Goal: Task Accomplishment & Management: Manage account settings

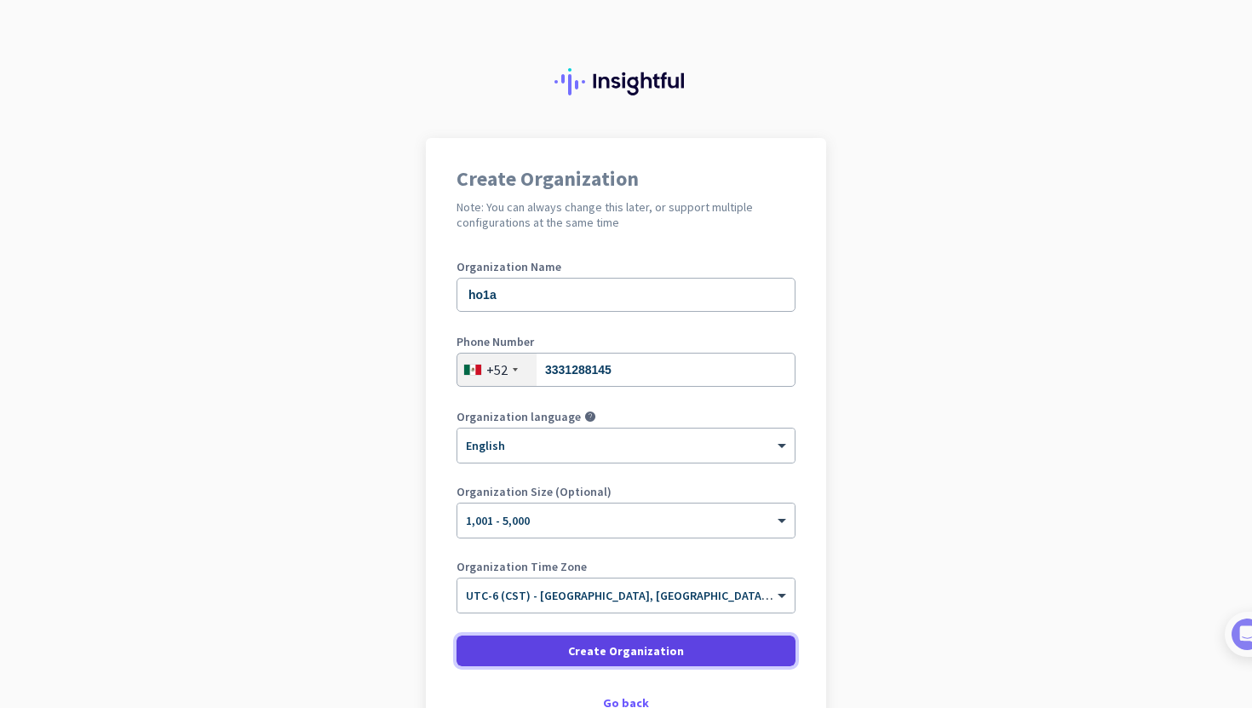
click at [514, 646] on span at bounding box center [626, 650] width 339 height 41
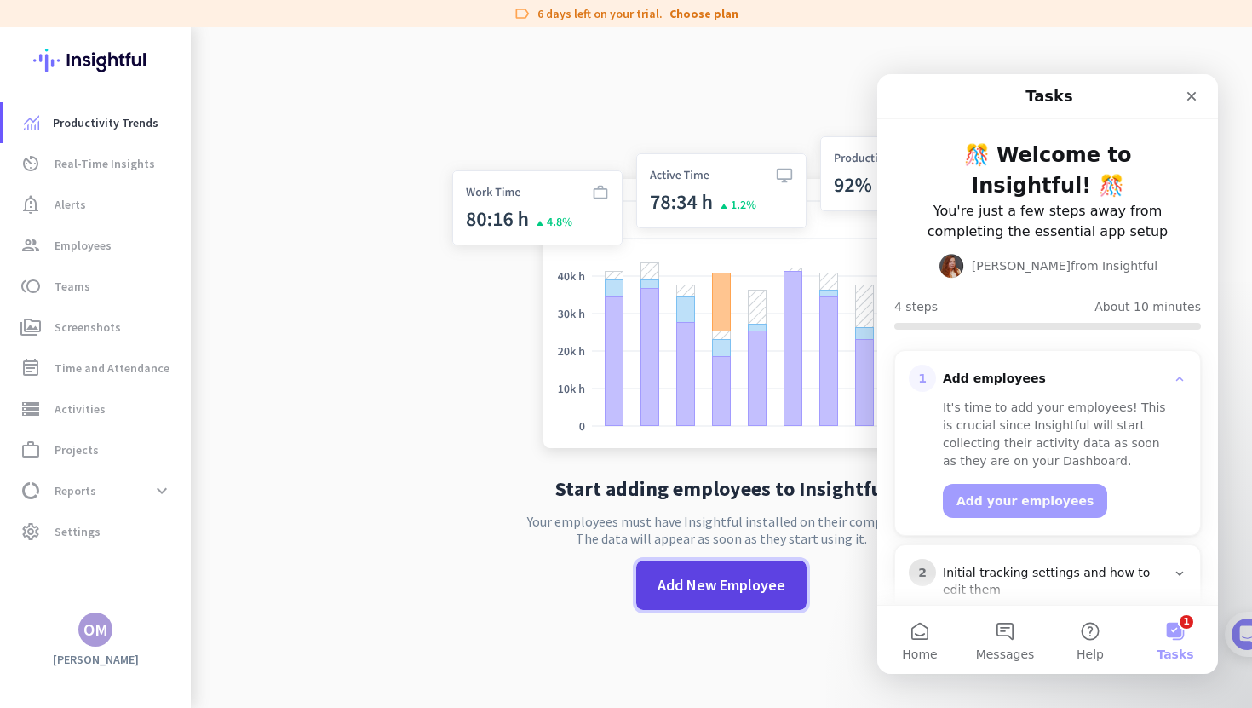
click at [717, 589] on span "Add New Employee" at bounding box center [721, 585] width 128 height 22
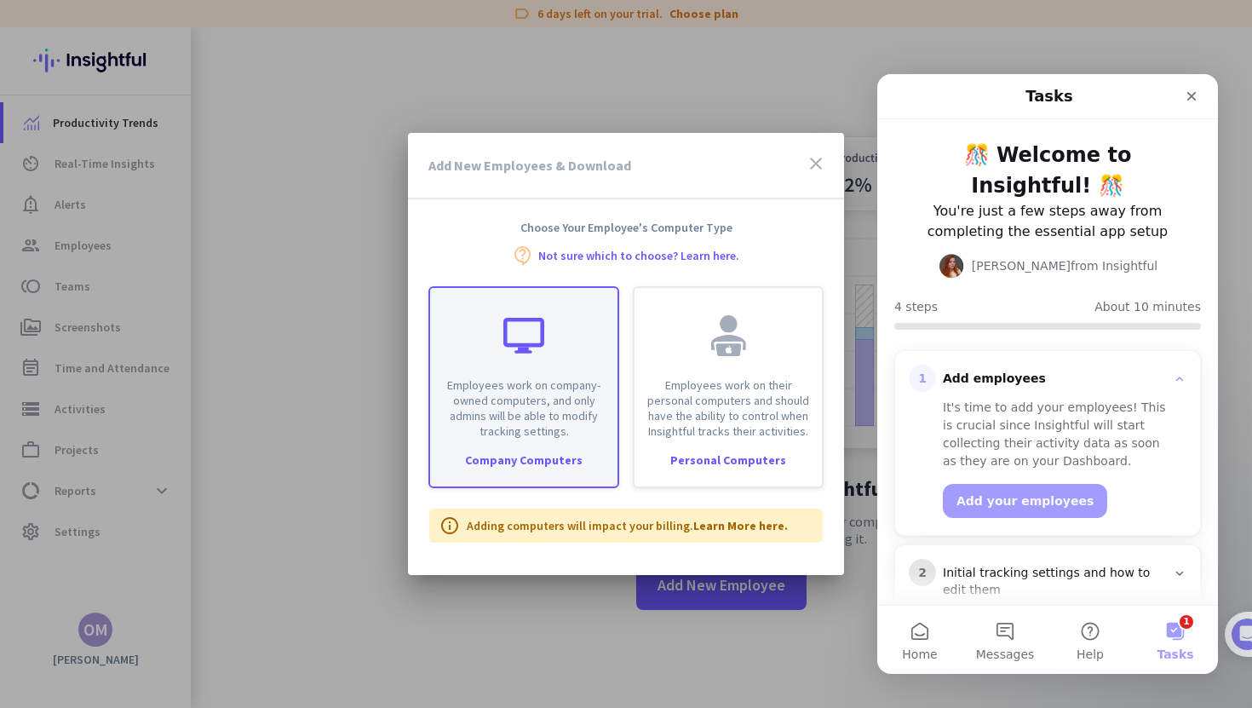
click at [560, 381] on p "Employees work on company-owned computers, and only admins will be able to modi…" at bounding box center [523, 407] width 167 height 61
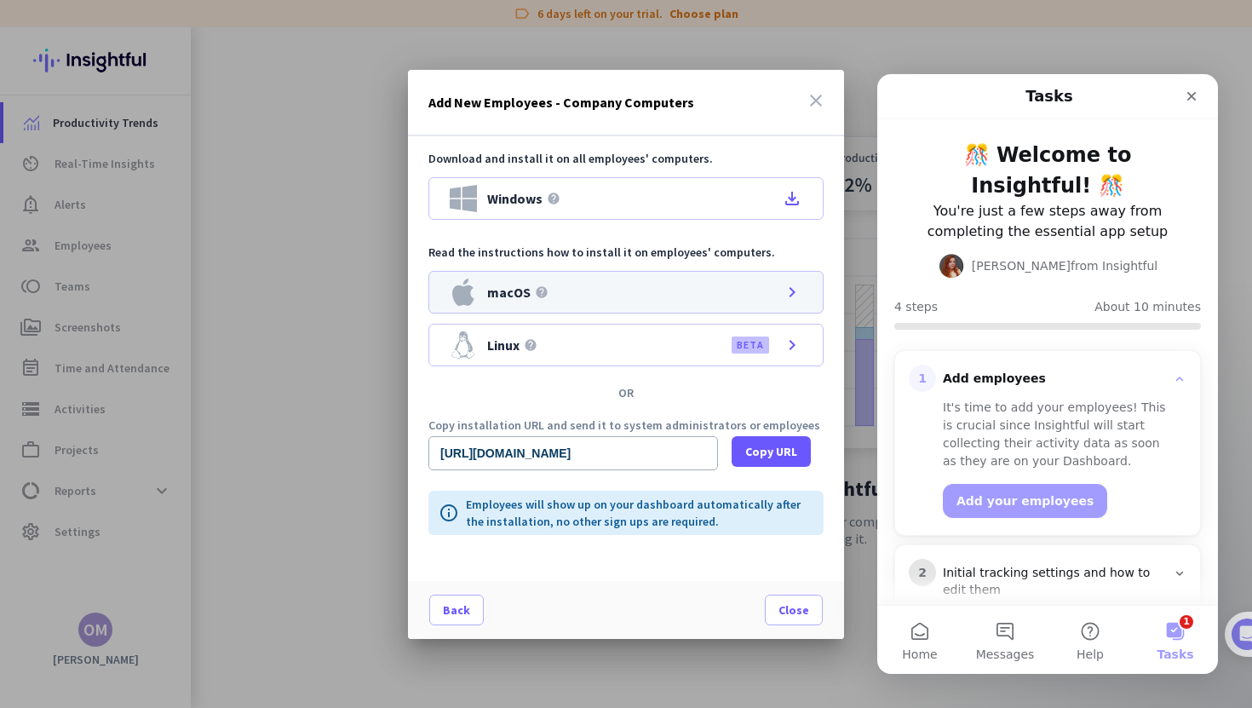
click at [738, 292] on div "macOS help chevron_right" at bounding box center [625, 292] width 395 height 43
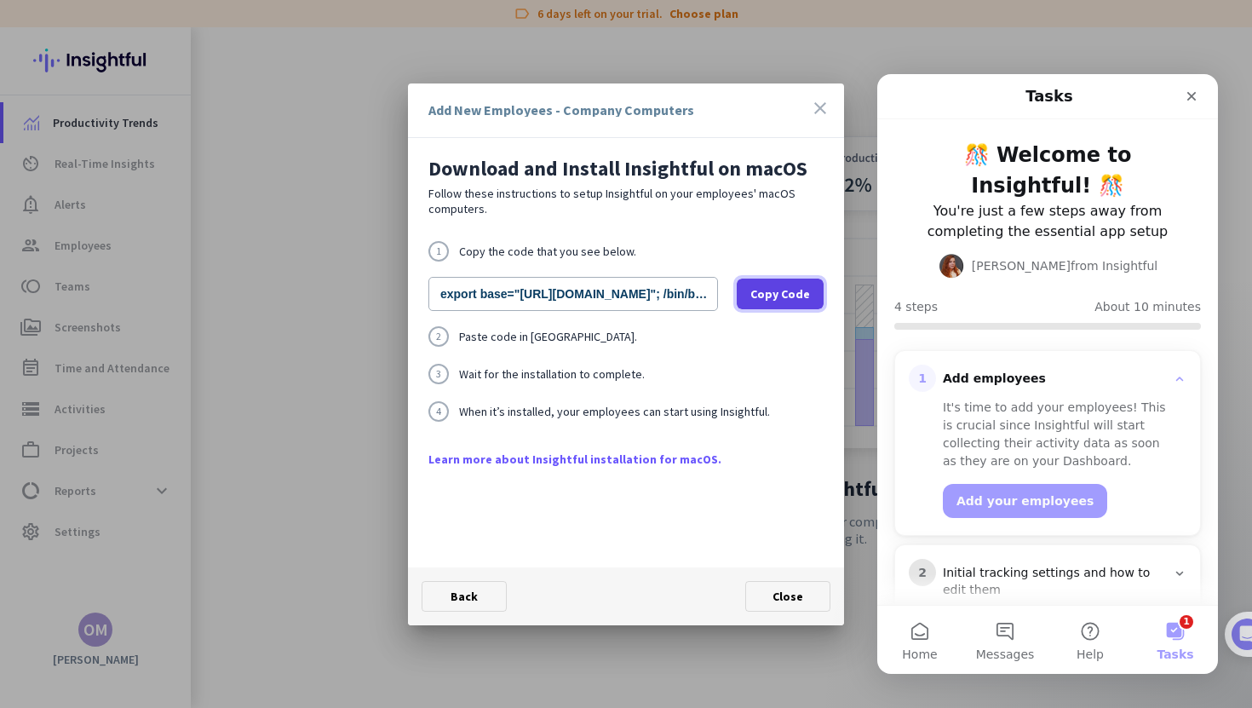
click at [770, 293] on span "Copy Code" at bounding box center [780, 293] width 60 height 17
click at [1192, 100] on icon "Close" at bounding box center [1192, 96] width 14 height 14
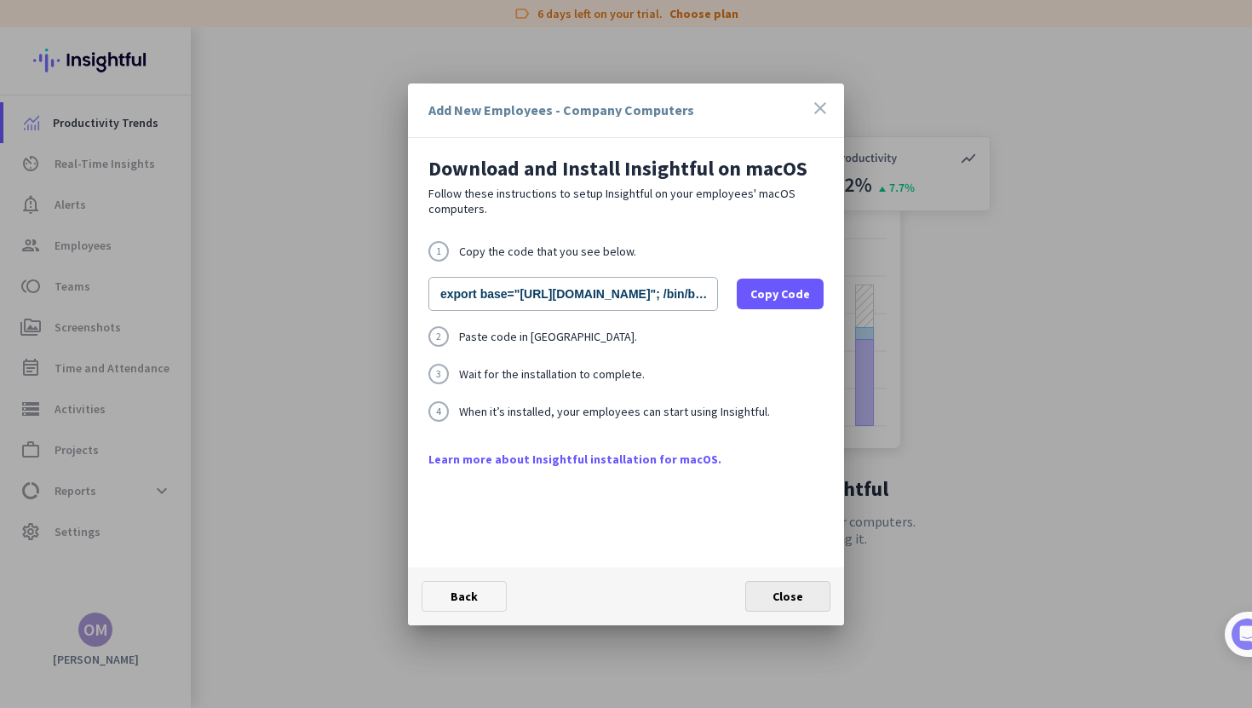
click at [788, 599] on span "Close" at bounding box center [787, 596] width 31 height 15
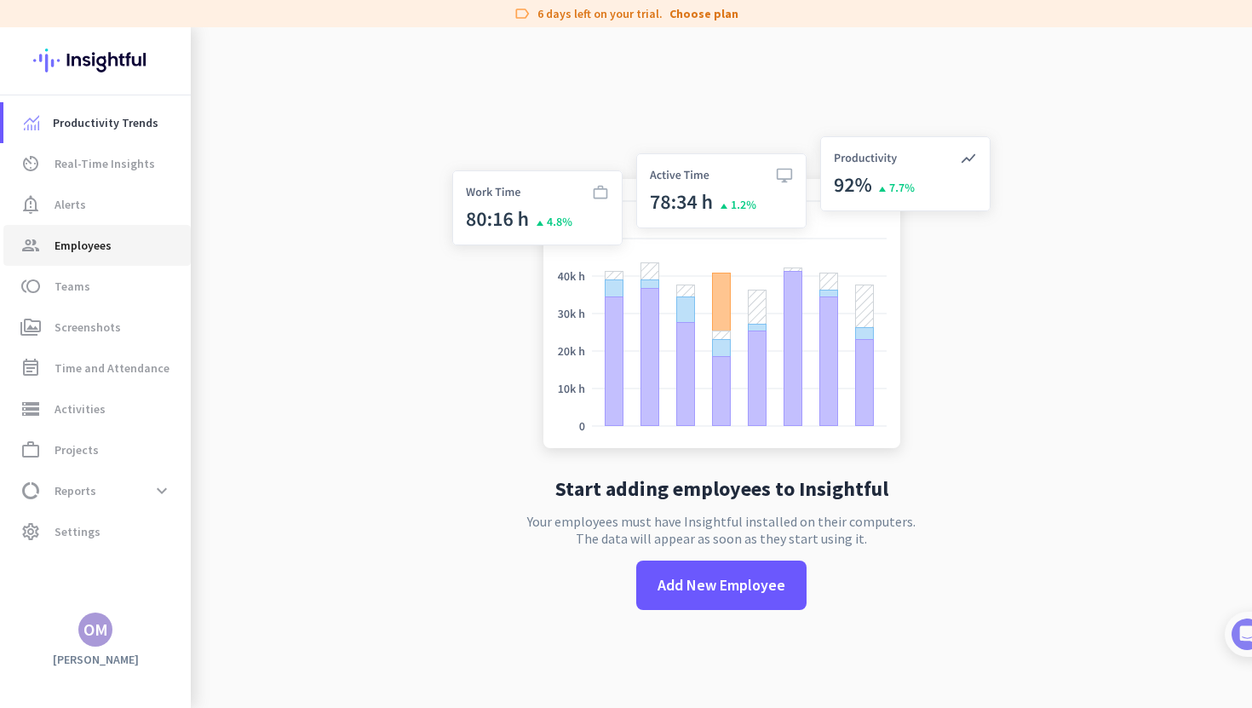
click at [107, 244] on span "Employees" at bounding box center [83, 245] width 57 height 20
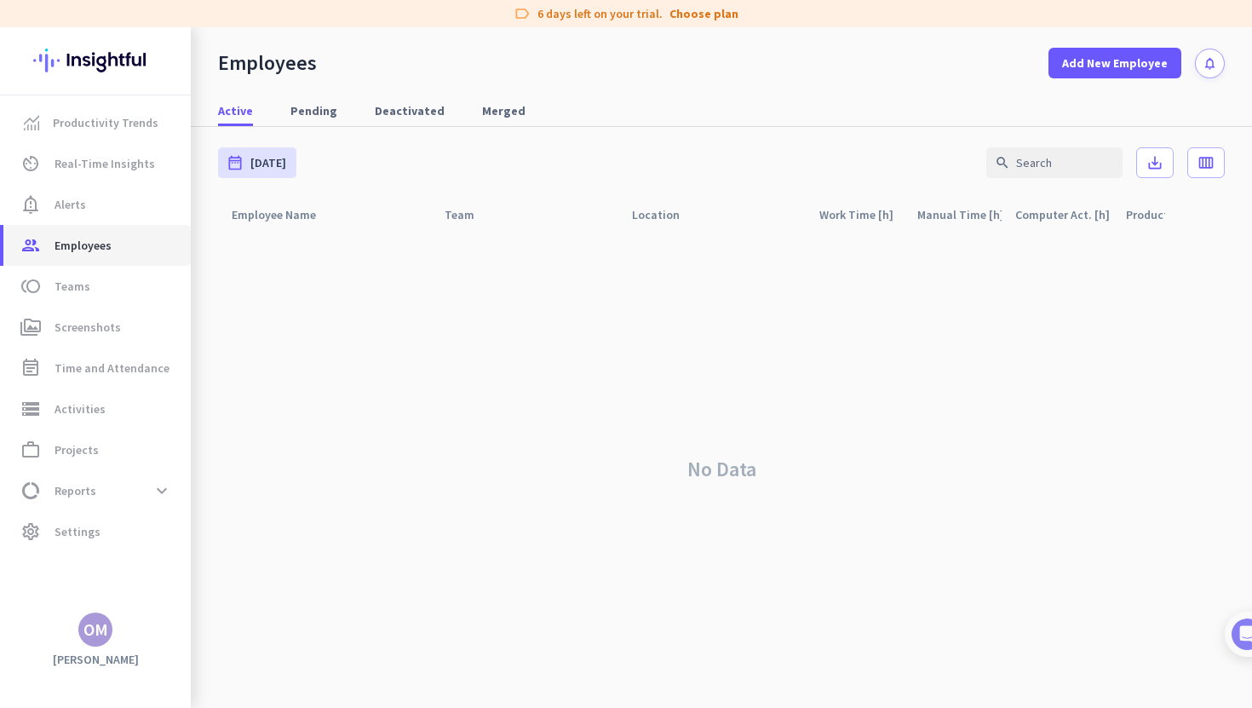
click at [96, 241] on span "Employees" at bounding box center [83, 245] width 57 height 20
click at [107, 158] on span "Real-Time Insights" at bounding box center [105, 163] width 100 height 20
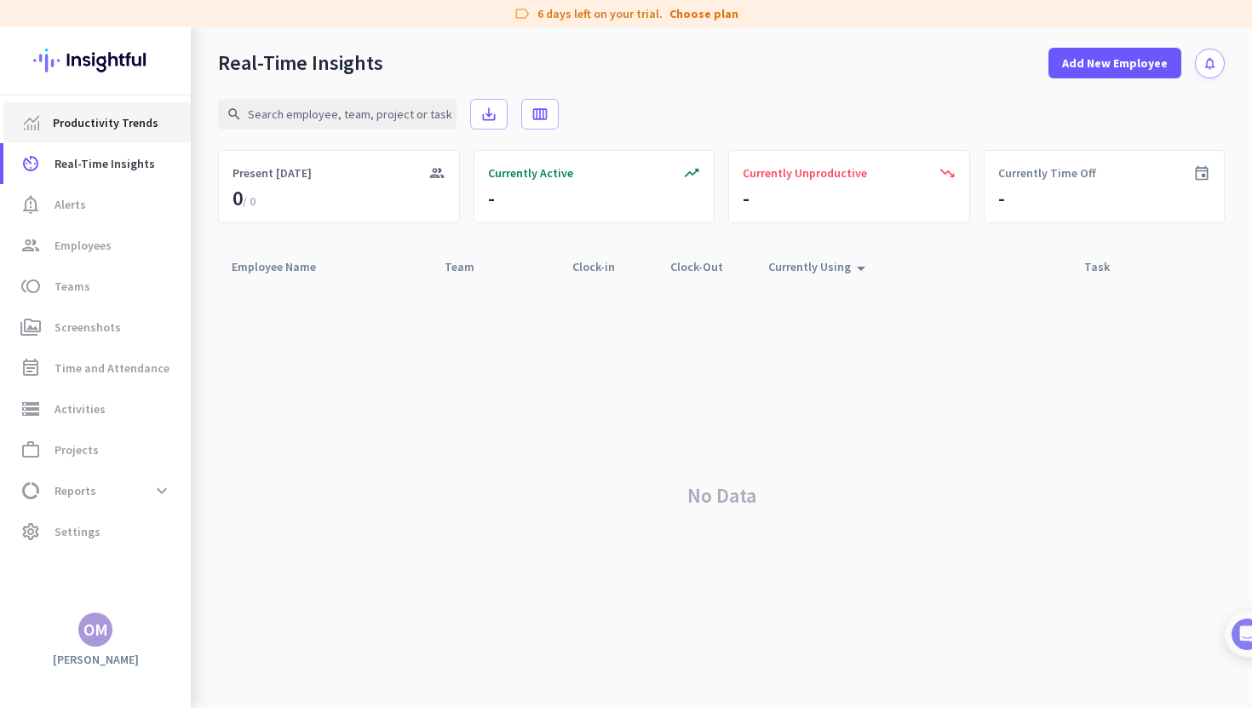
click at [128, 124] on span "Productivity Trends" at bounding box center [106, 122] width 106 height 20
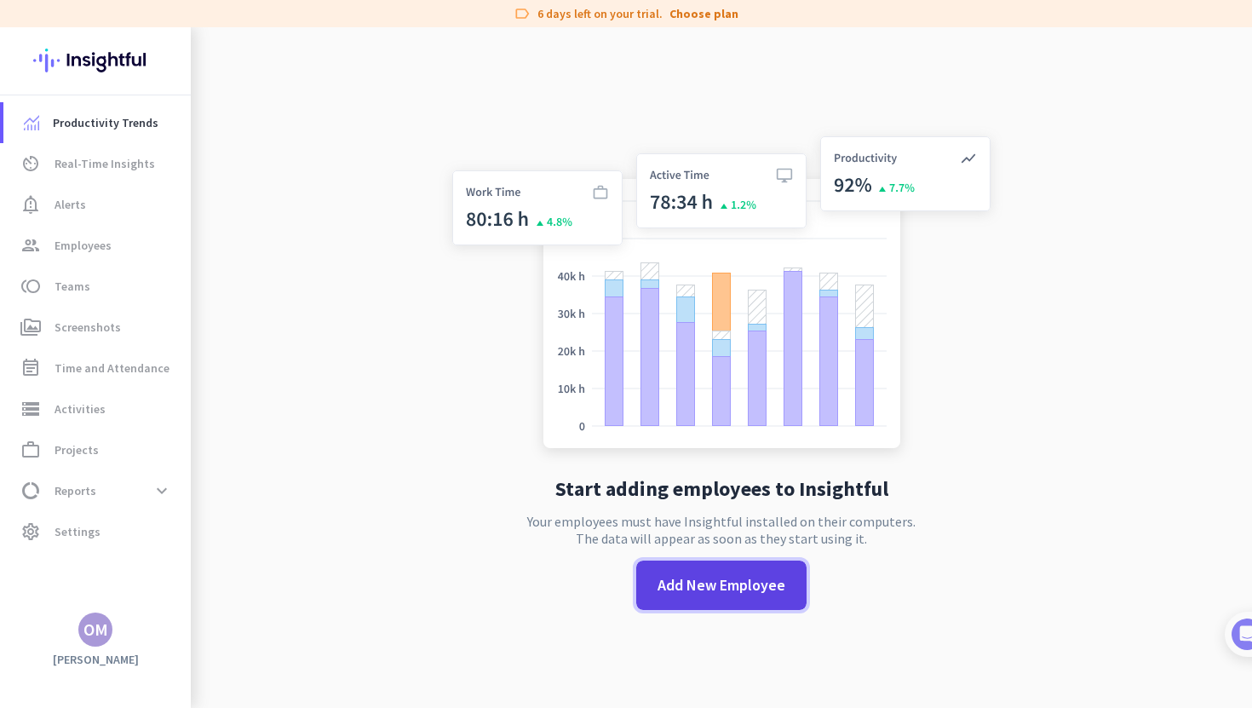
click at [658, 592] on span "Add New Employee" at bounding box center [721, 585] width 128 height 22
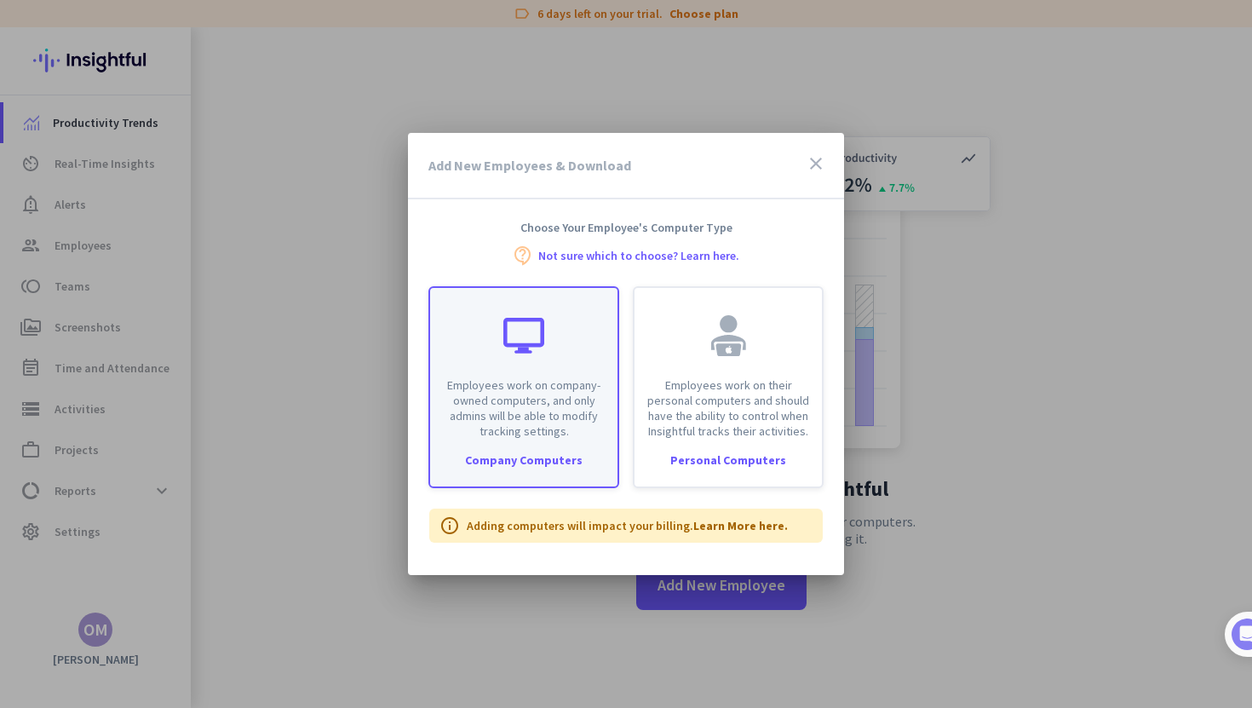
click at [552, 398] on p "Employees work on company-owned computers, and only admins will be able to modi…" at bounding box center [523, 407] width 167 height 61
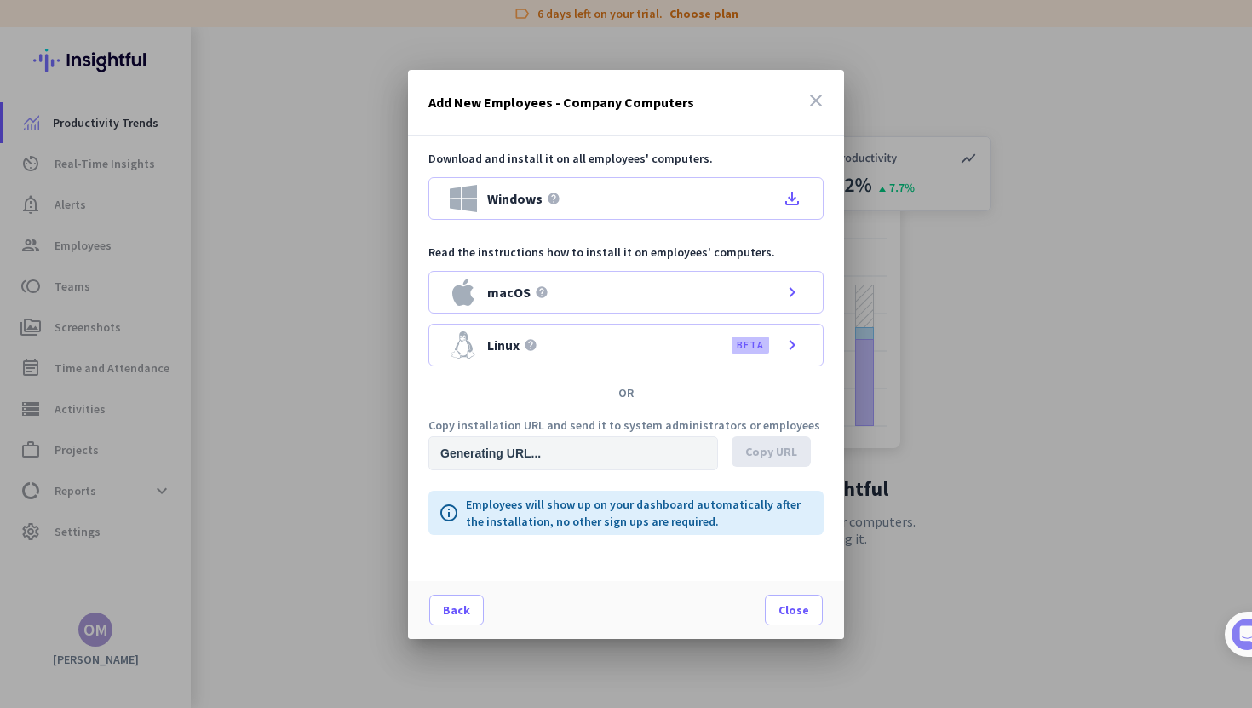
type input "https://app.insightful.io/#/installation/company?token=eyJhbGciOiJIUzI1NiIsInR5…"
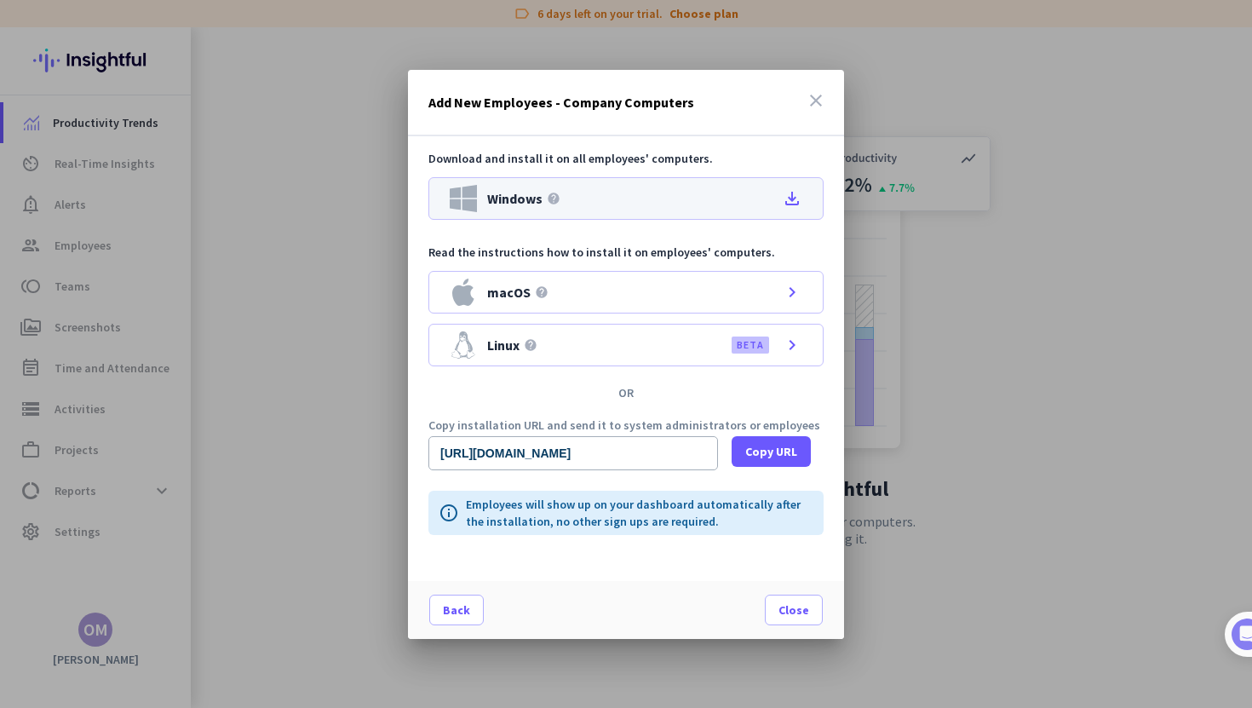
click at [767, 205] on div "Windows help file_download" at bounding box center [625, 198] width 395 height 43
click at [813, 98] on icon "close" at bounding box center [816, 100] width 20 height 20
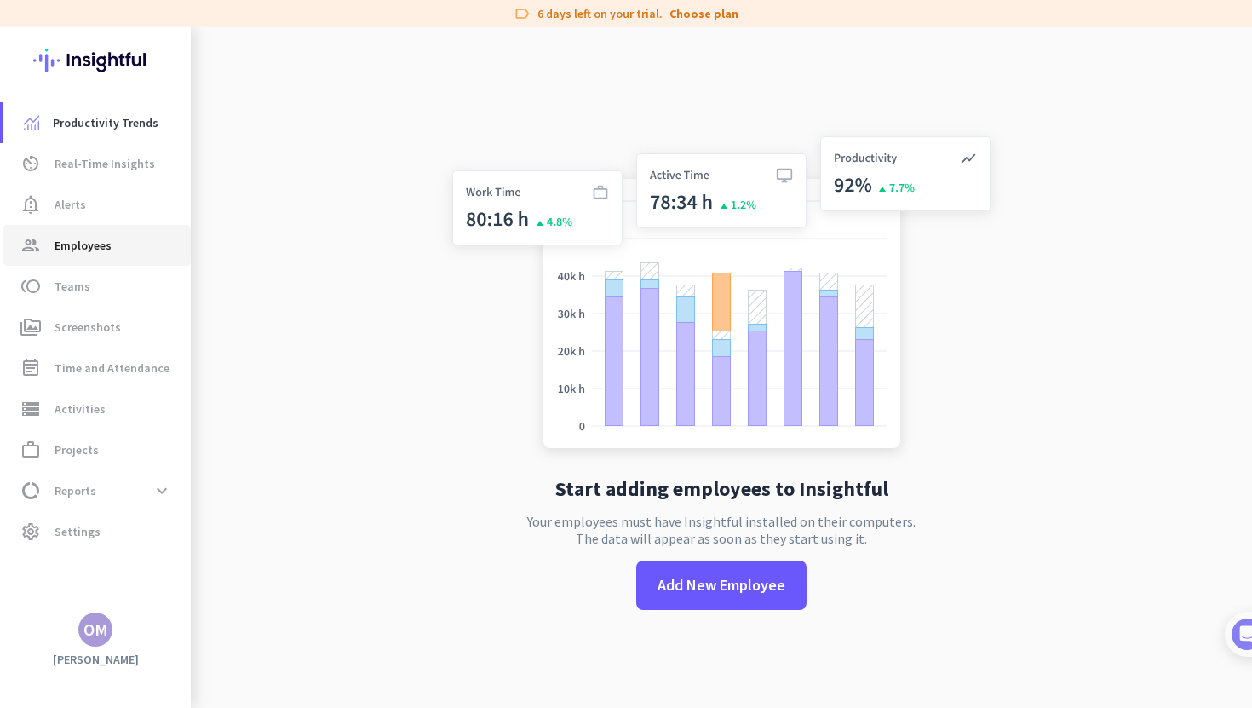
click at [150, 237] on span "group Employees" at bounding box center [97, 245] width 160 height 20
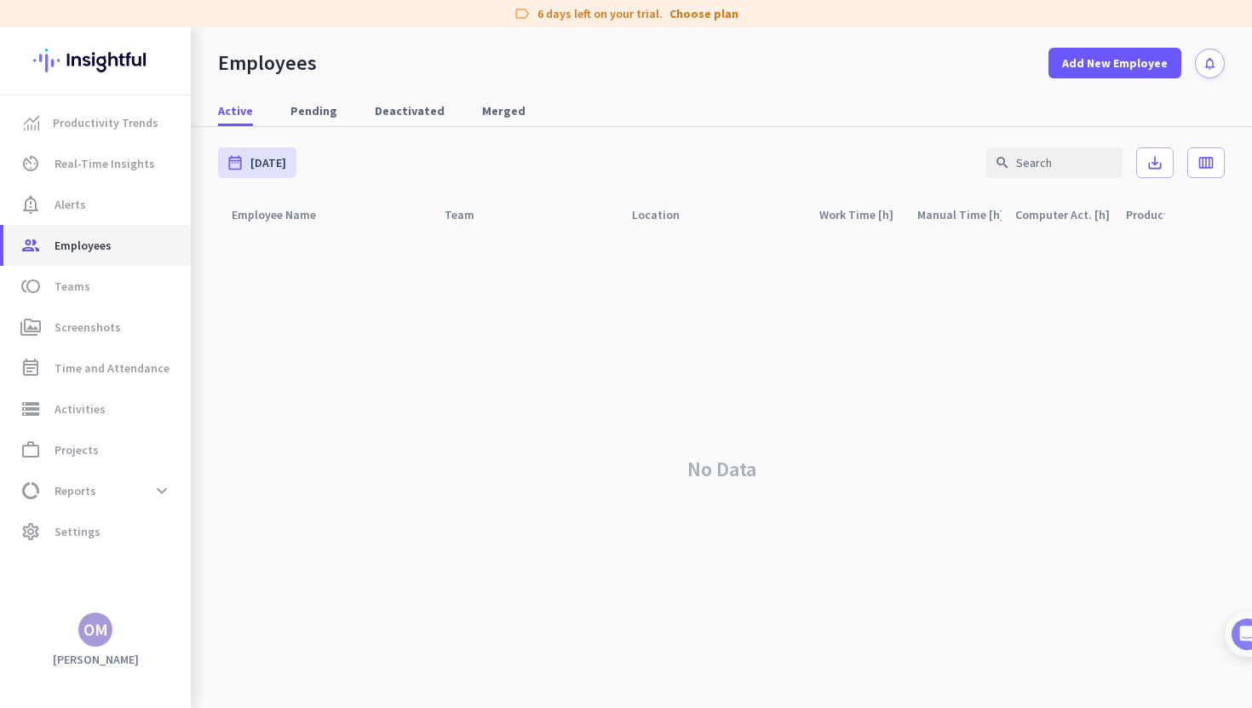
click at [150, 237] on span "group Employees" at bounding box center [97, 245] width 160 height 20
click at [158, 120] on span "Productivity Trends" at bounding box center [97, 122] width 160 height 20
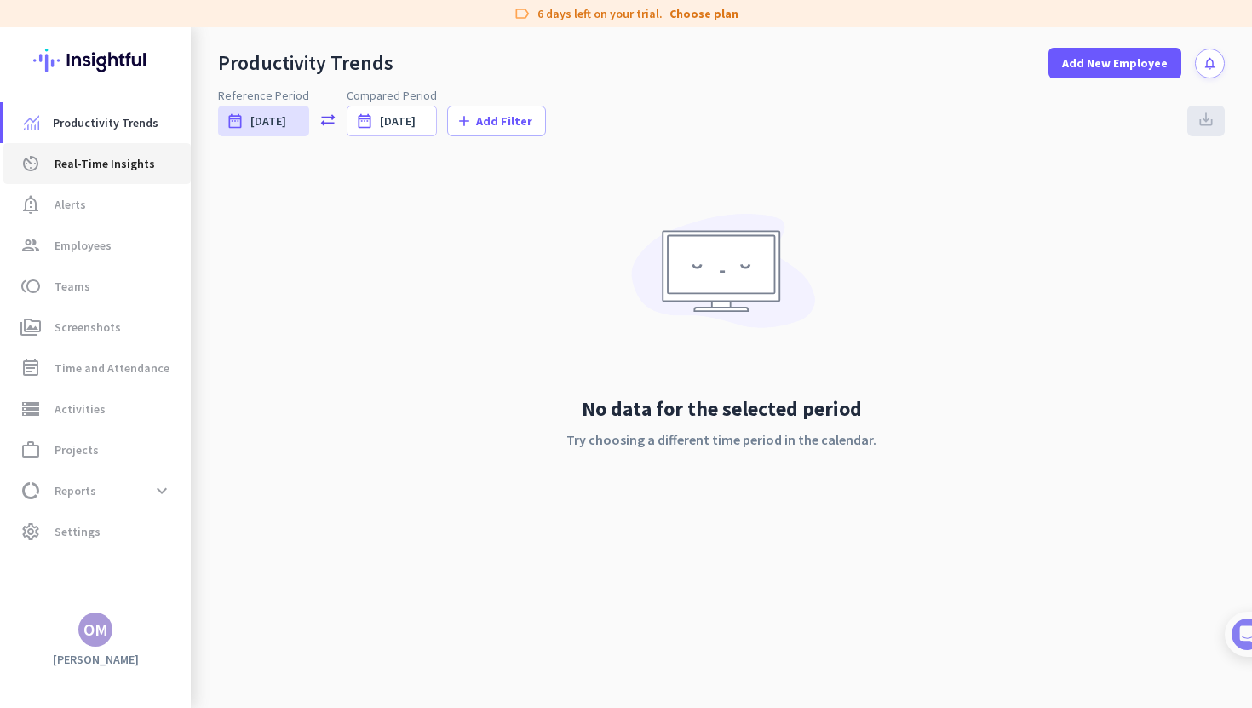
click at [133, 172] on span "Real-Time Insights" at bounding box center [105, 163] width 100 height 20
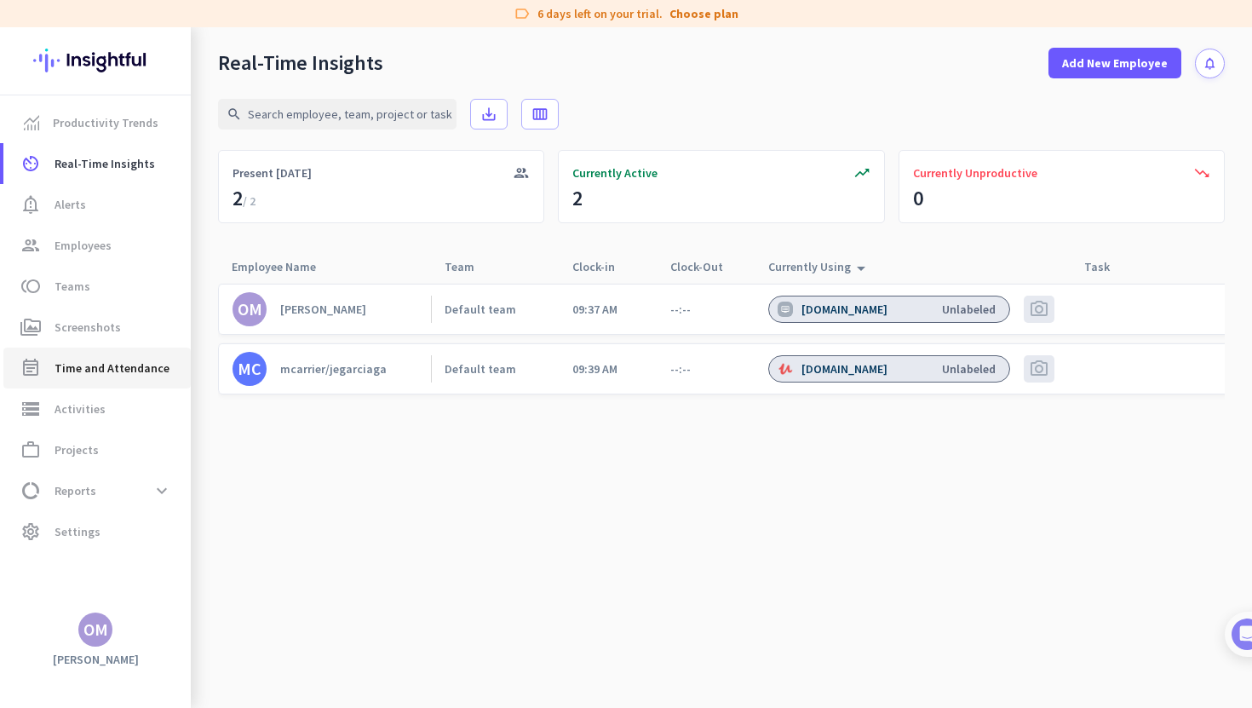
click at [110, 371] on span "Time and Attendance" at bounding box center [112, 368] width 115 height 20
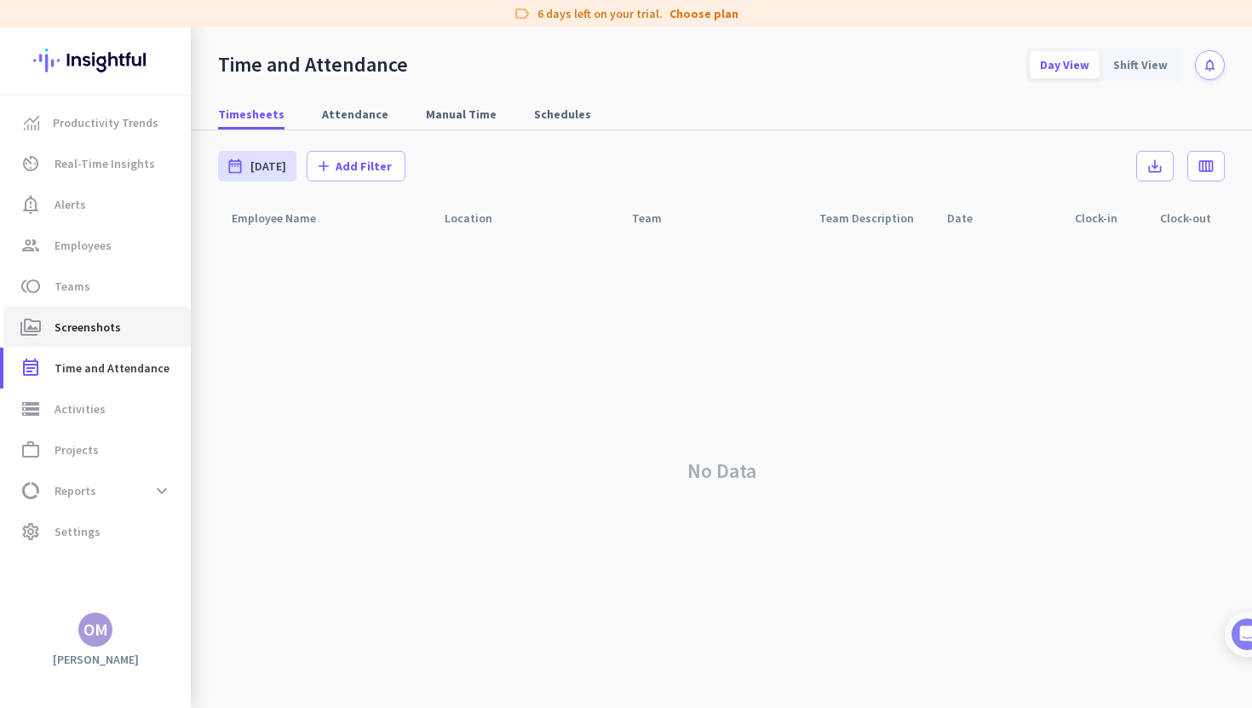
click at [111, 324] on span "Screenshots" at bounding box center [88, 327] width 66 height 20
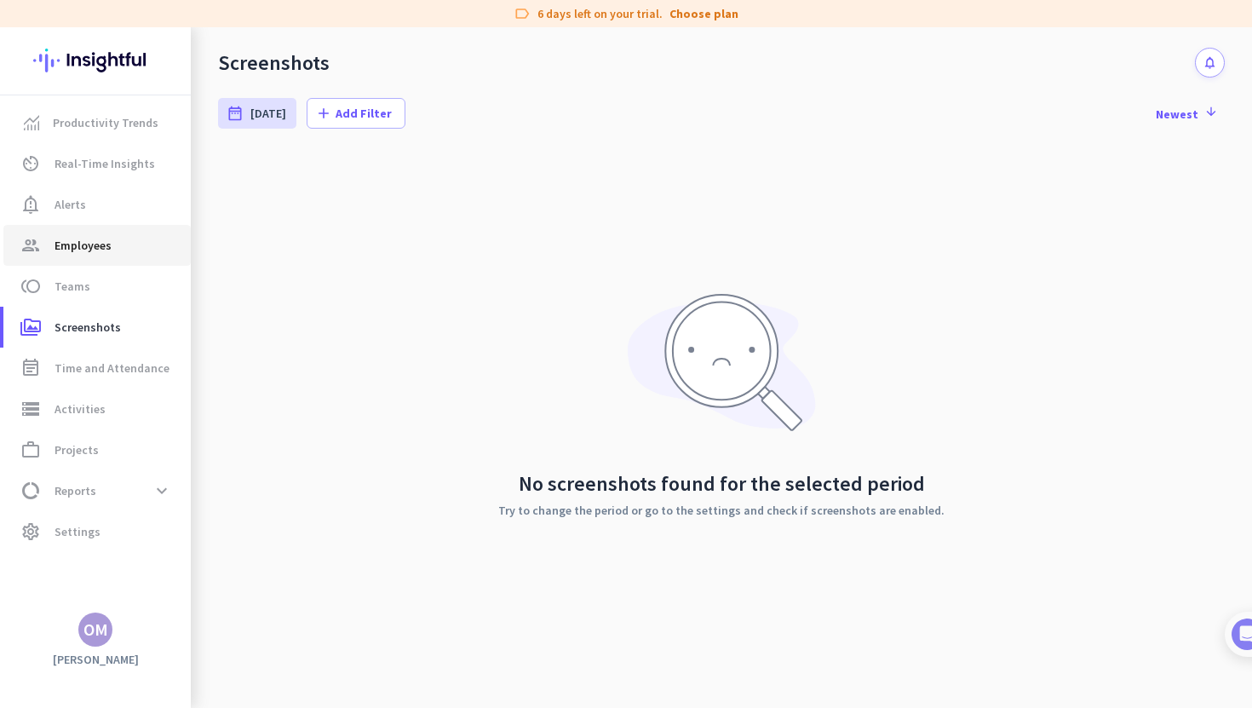
click at [103, 256] on link "group Employees" at bounding box center [96, 245] width 187 height 41
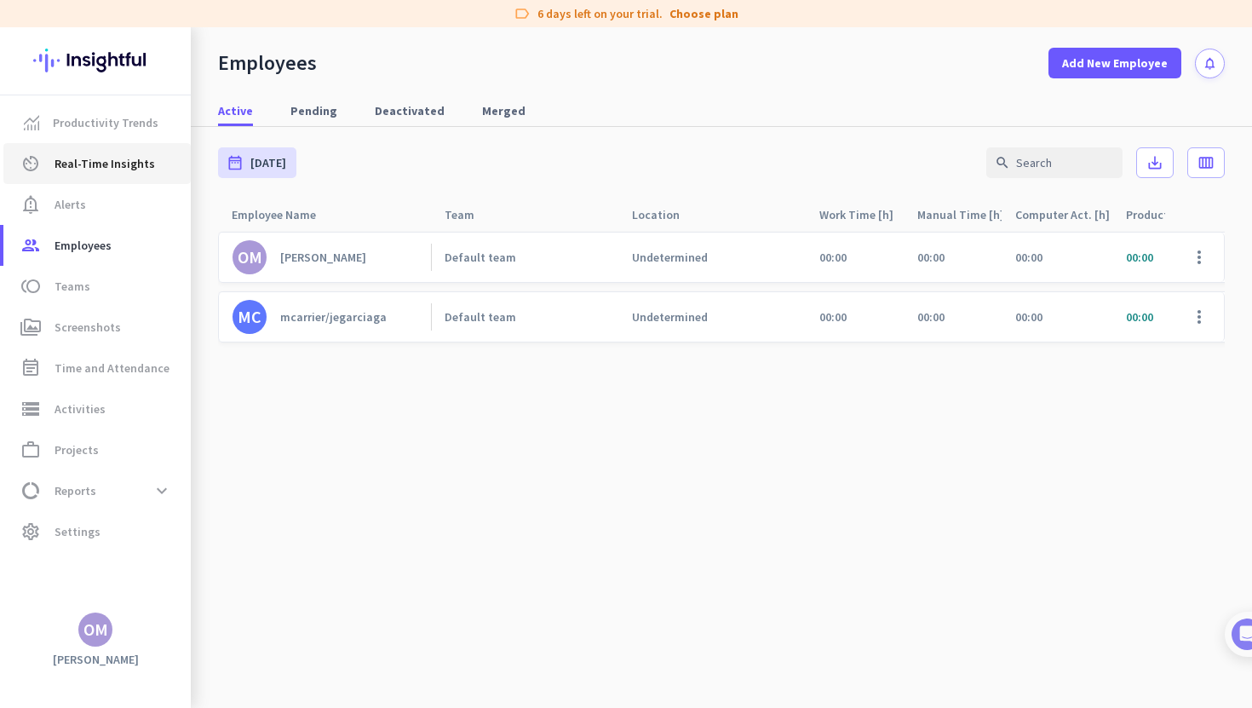
click at [126, 160] on span "Real-Time Insights" at bounding box center [105, 163] width 100 height 20
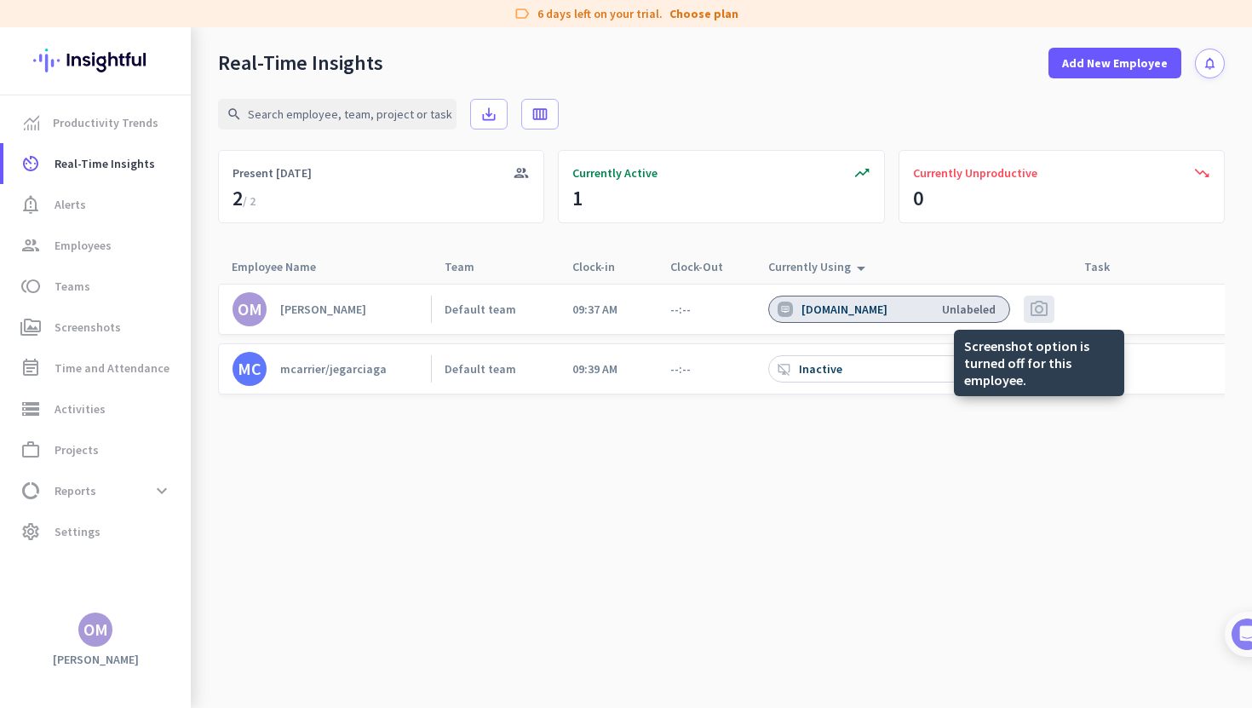
click at [1038, 313] on span "photo_camera" at bounding box center [1039, 309] width 20 height 20
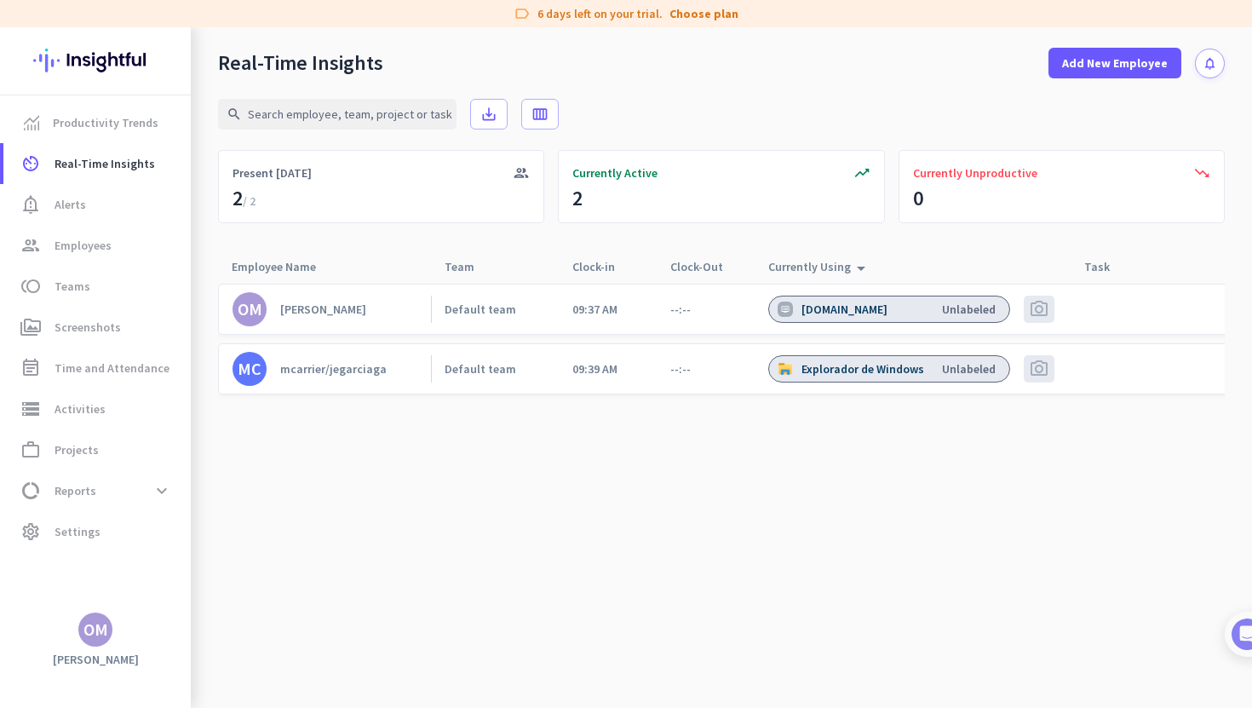
click at [1032, 370] on span "photo_camera" at bounding box center [1039, 369] width 20 height 20
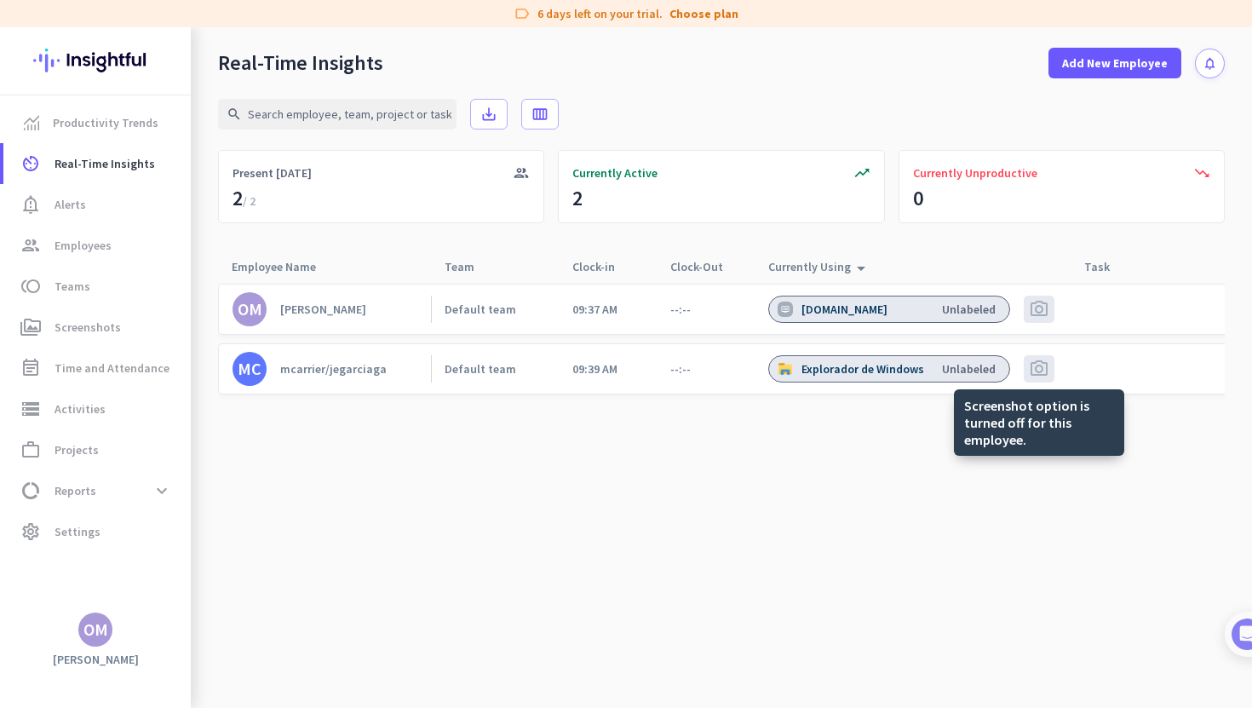
click at [1032, 370] on span "photo_camera" at bounding box center [1039, 369] width 20 height 20
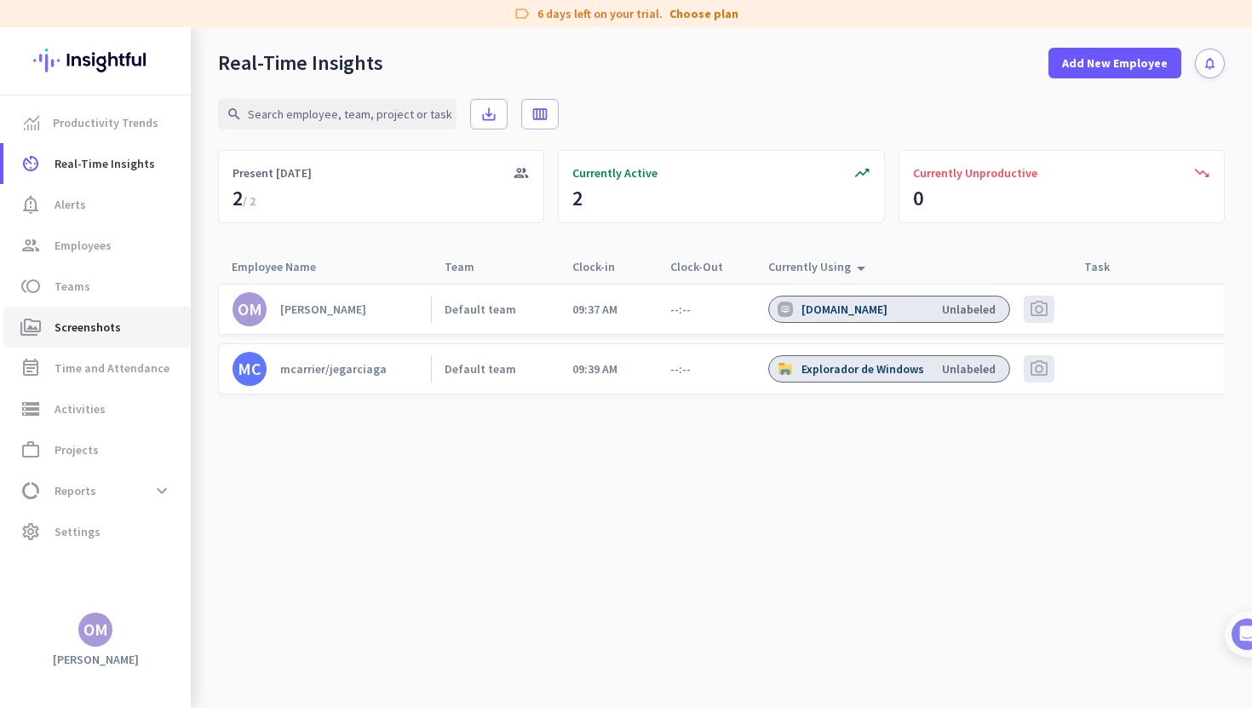
click at [86, 320] on span "Screenshots" at bounding box center [88, 327] width 66 height 20
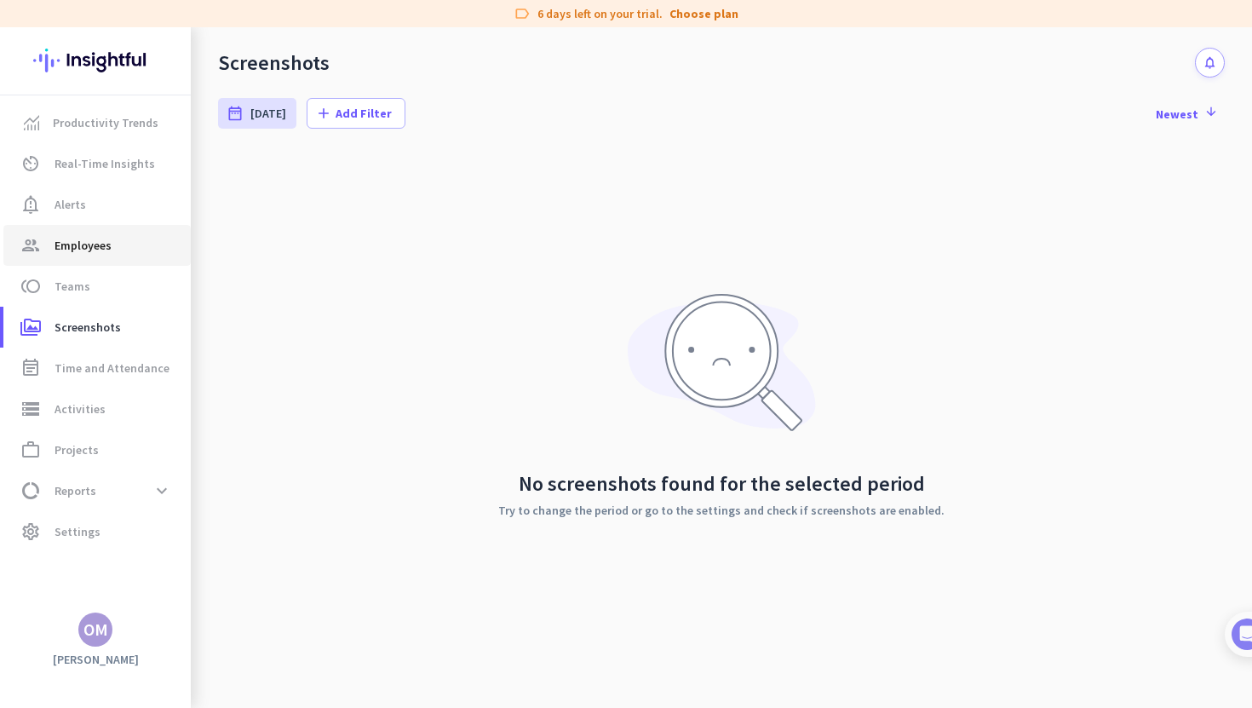
click at [80, 244] on span "Employees" at bounding box center [83, 245] width 57 height 20
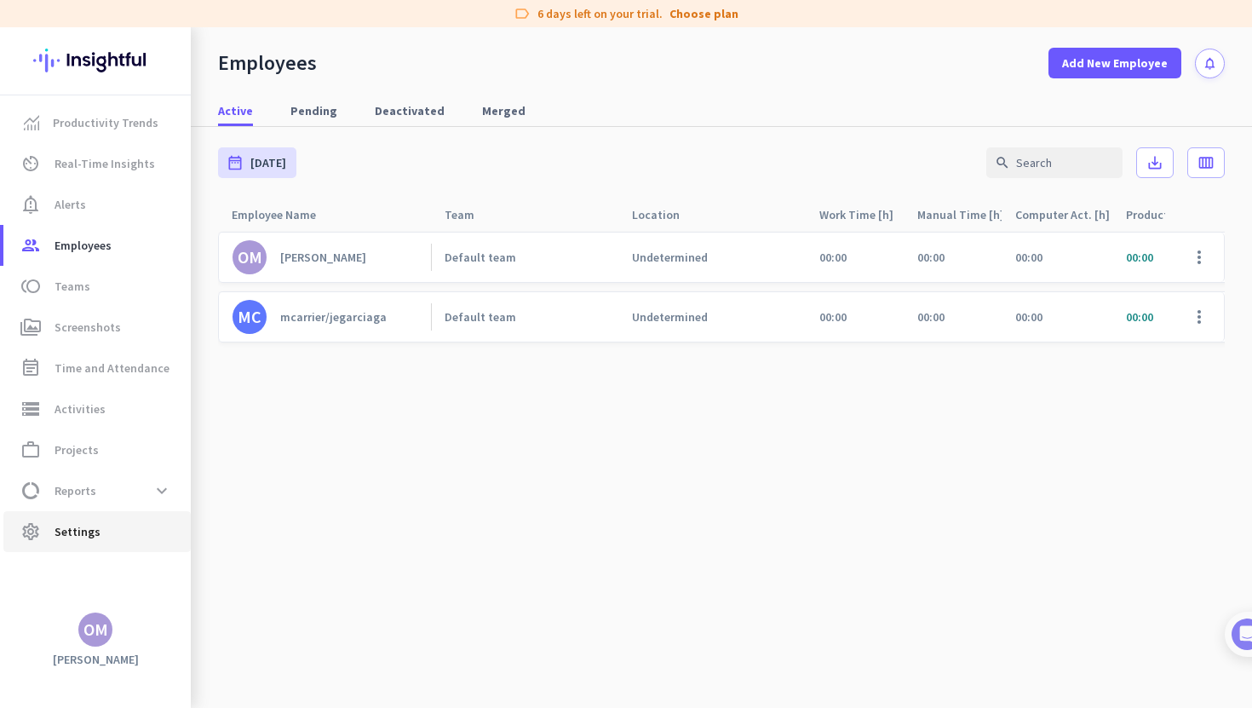
click at [101, 543] on link "settings Settings" at bounding box center [96, 531] width 187 height 41
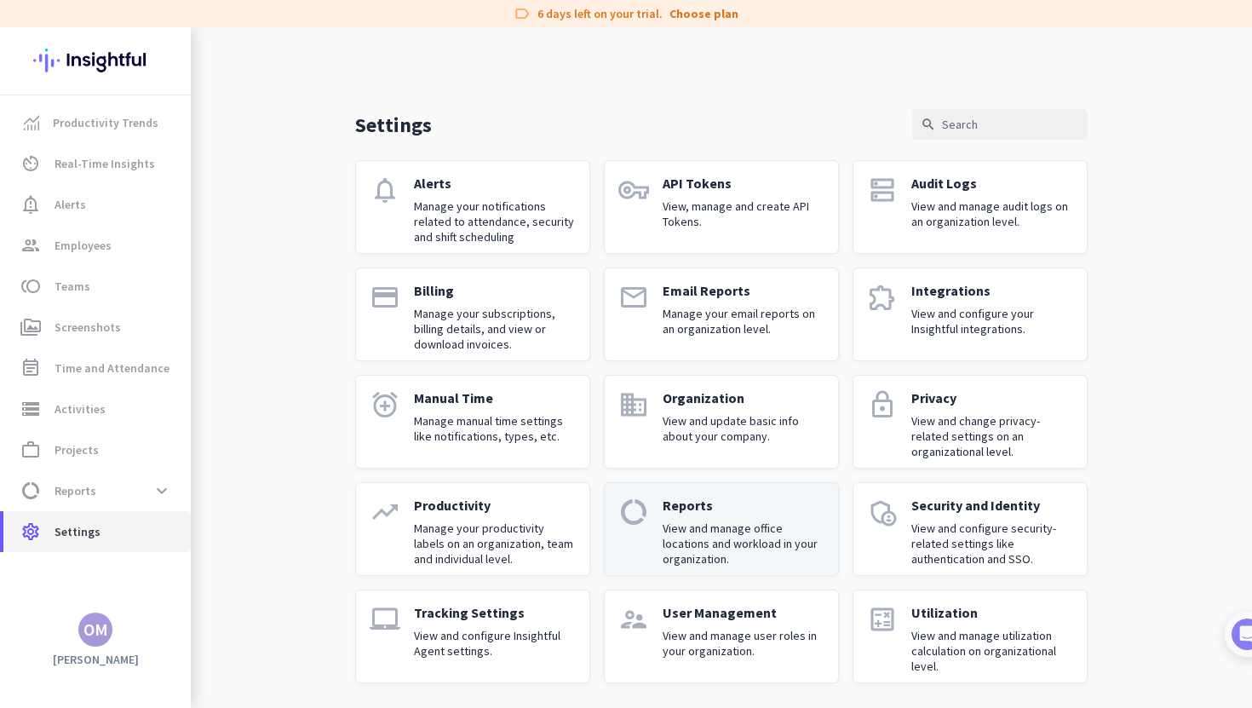
scroll to position [3, 0]
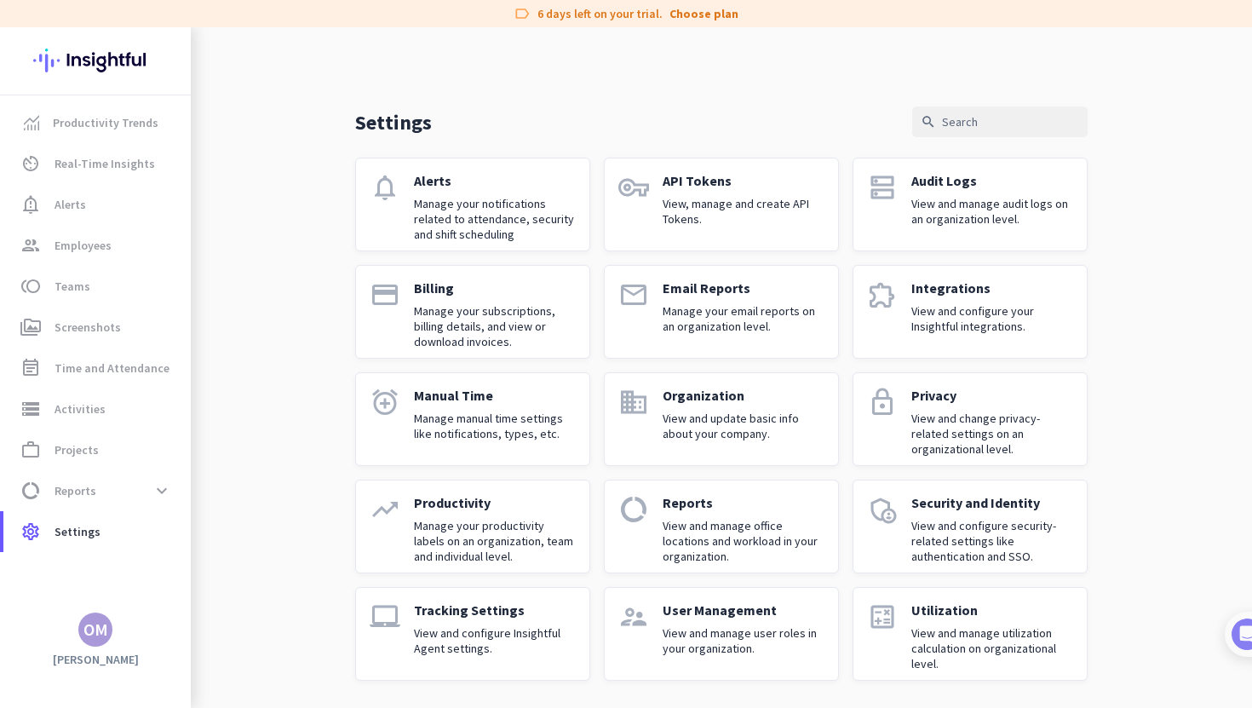
click at [525, 625] on p "View and configure Insightful Agent settings." at bounding box center [495, 640] width 162 height 31
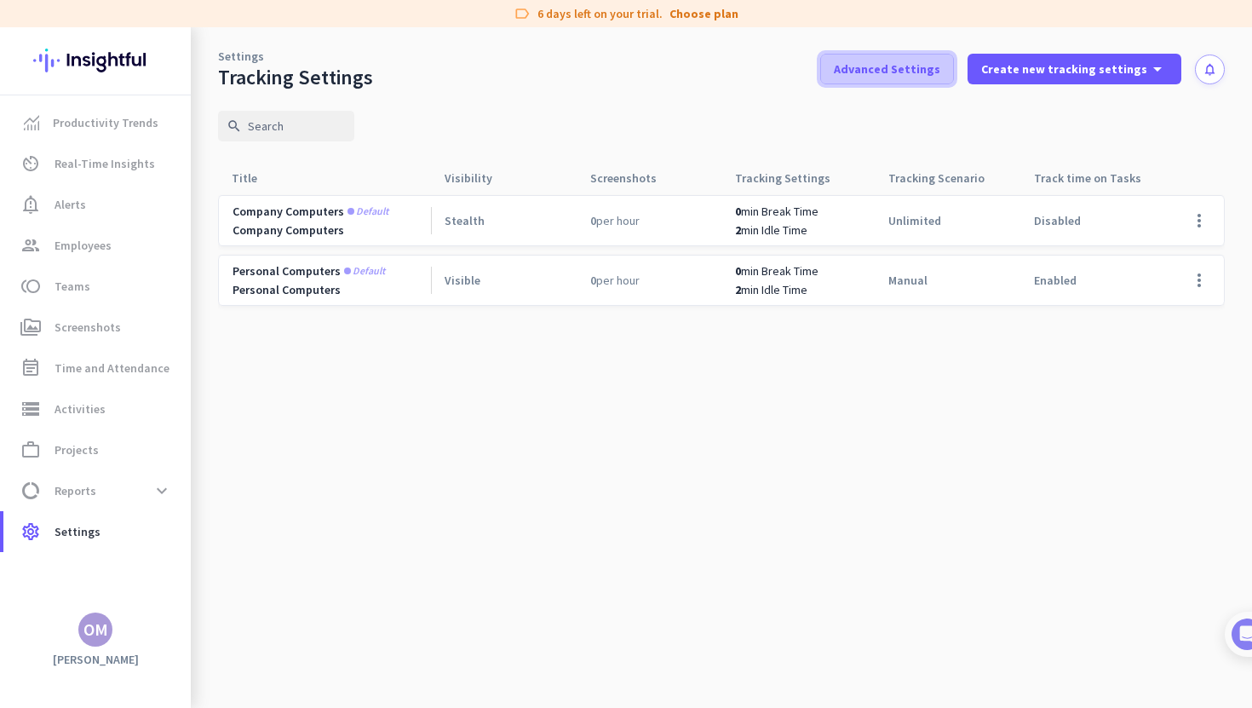
click at [921, 75] on span "Advanced Settings" at bounding box center [887, 68] width 106 height 17
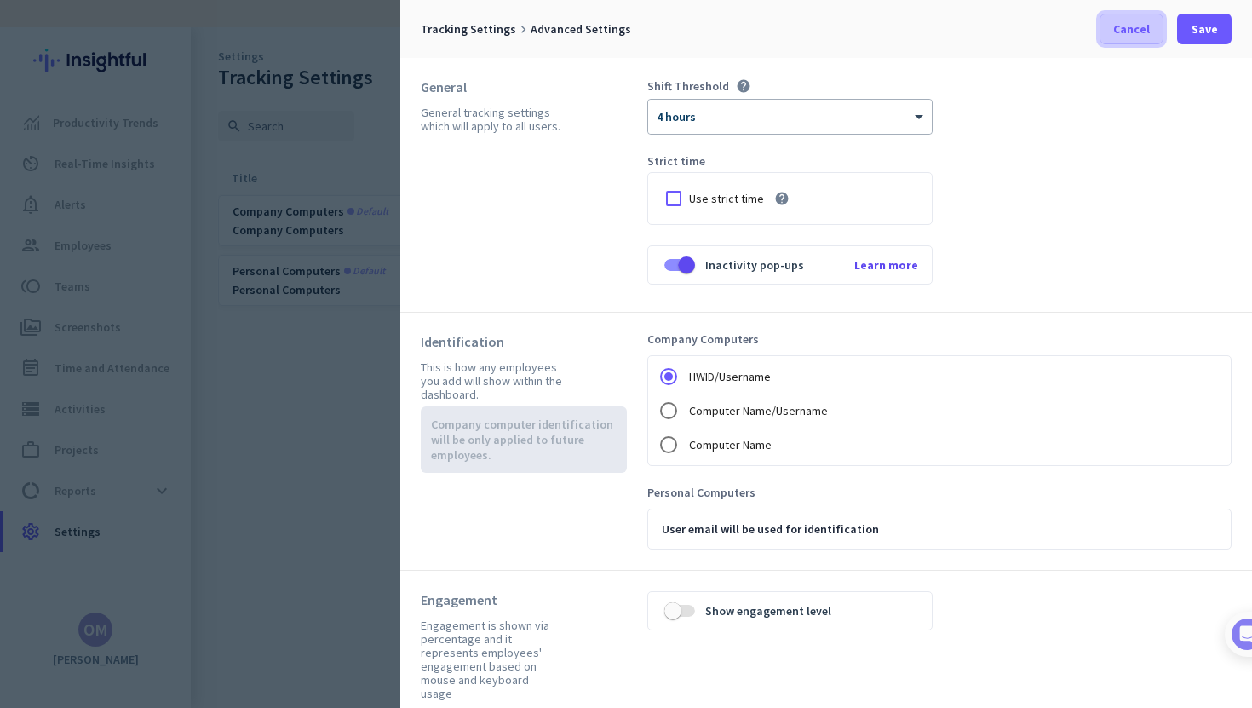
click at [1131, 28] on span "Cancel" at bounding box center [1131, 28] width 37 height 17
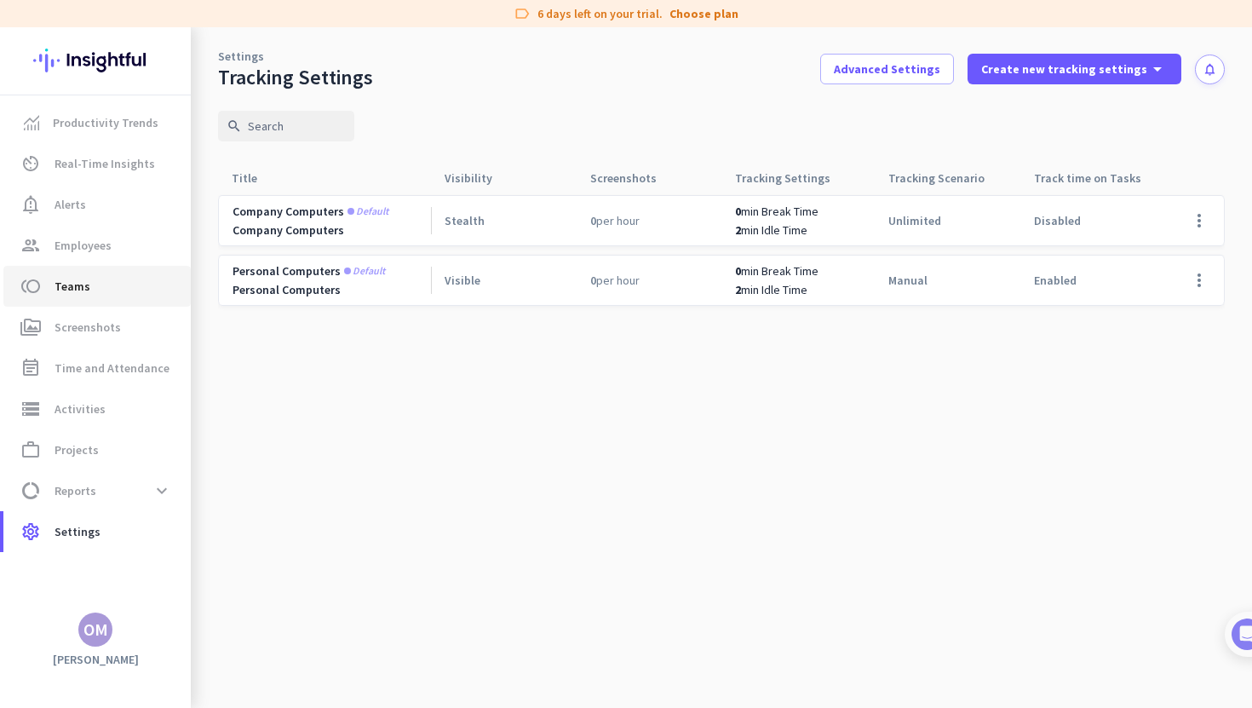
click at [108, 267] on link "toll Teams" at bounding box center [96, 286] width 187 height 41
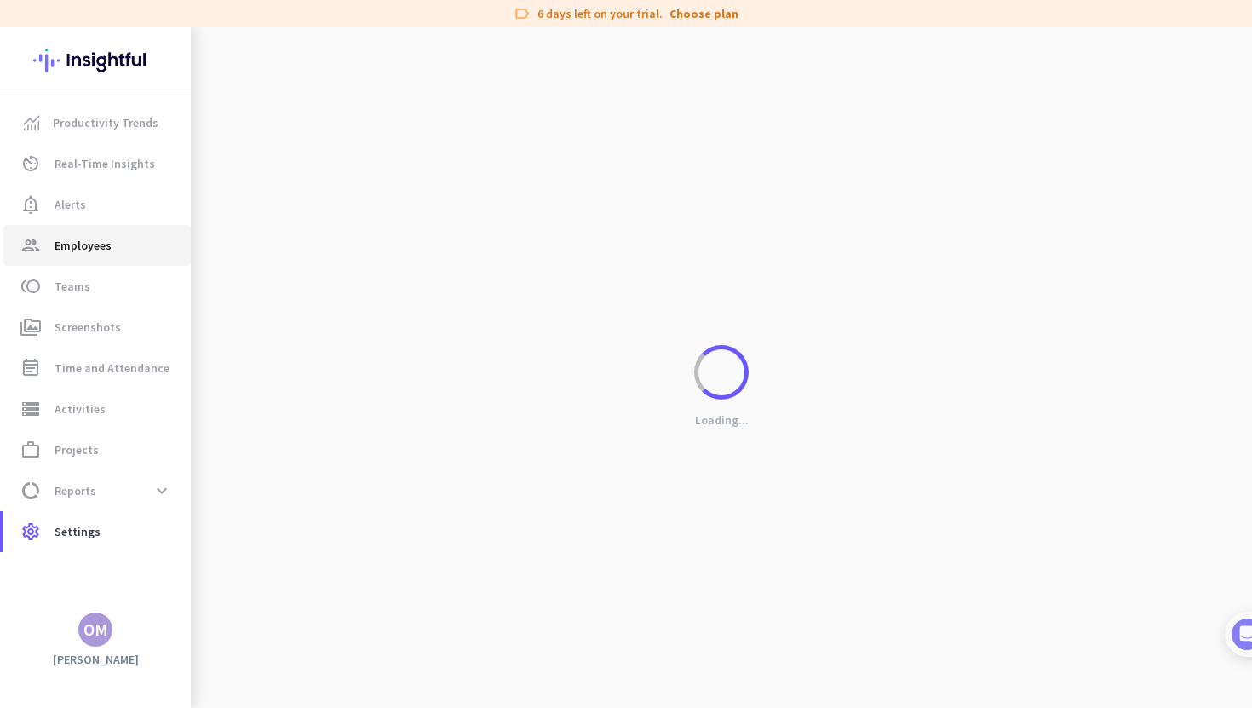
click at [105, 260] on link "group Employees" at bounding box center [96, 245] width 187 height 41
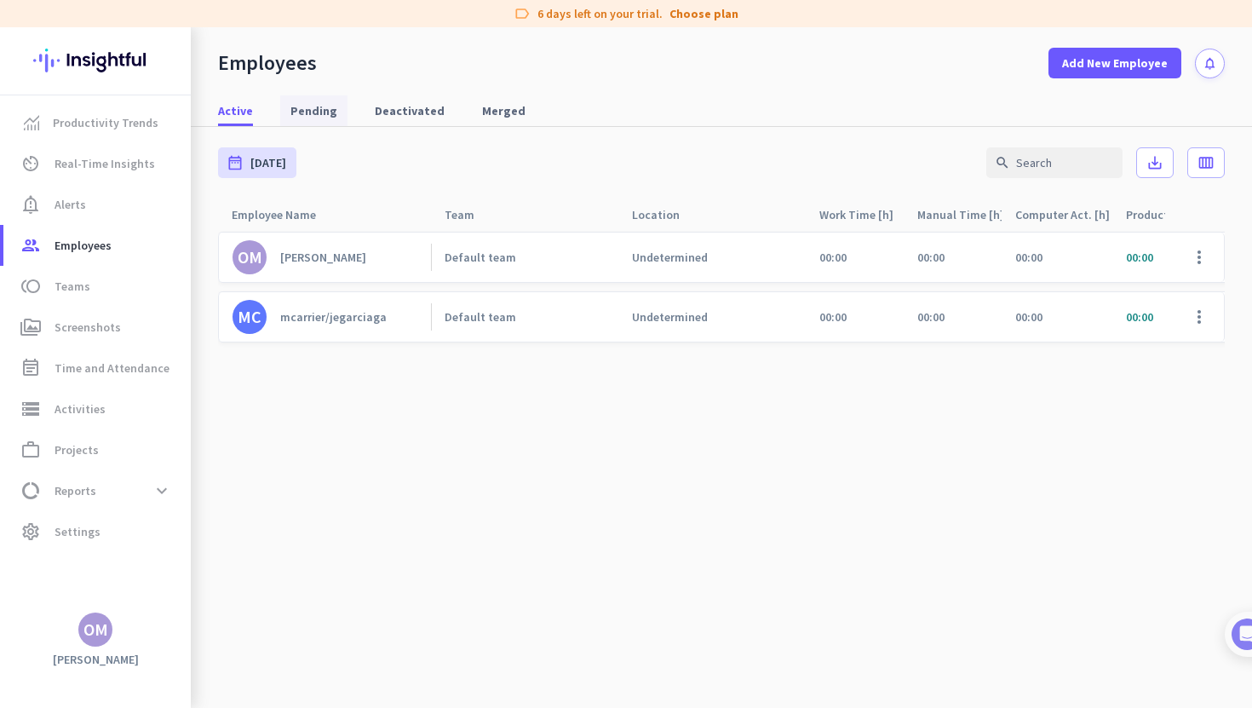
click at [316, 123] on span "Pending" at bounding box center [313, 110] width 47 height 31
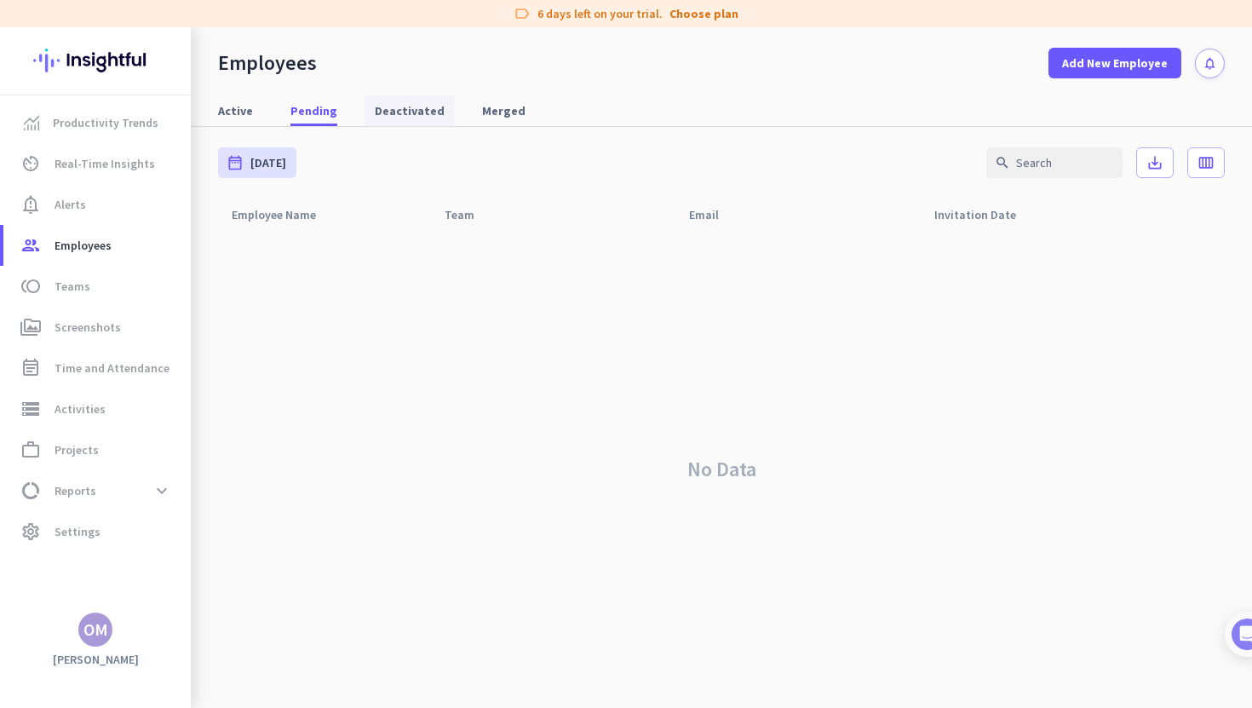
click at [379, 118] on span "Deactivated" at bounding box center [410, 110] width 70 height 17
click at [486, 121] on span "Merged" at bounding box center [503, 110] width 43 height 31
click at [238, 115] on span "Active" at bounding box center [235, 110] width 35 height 17
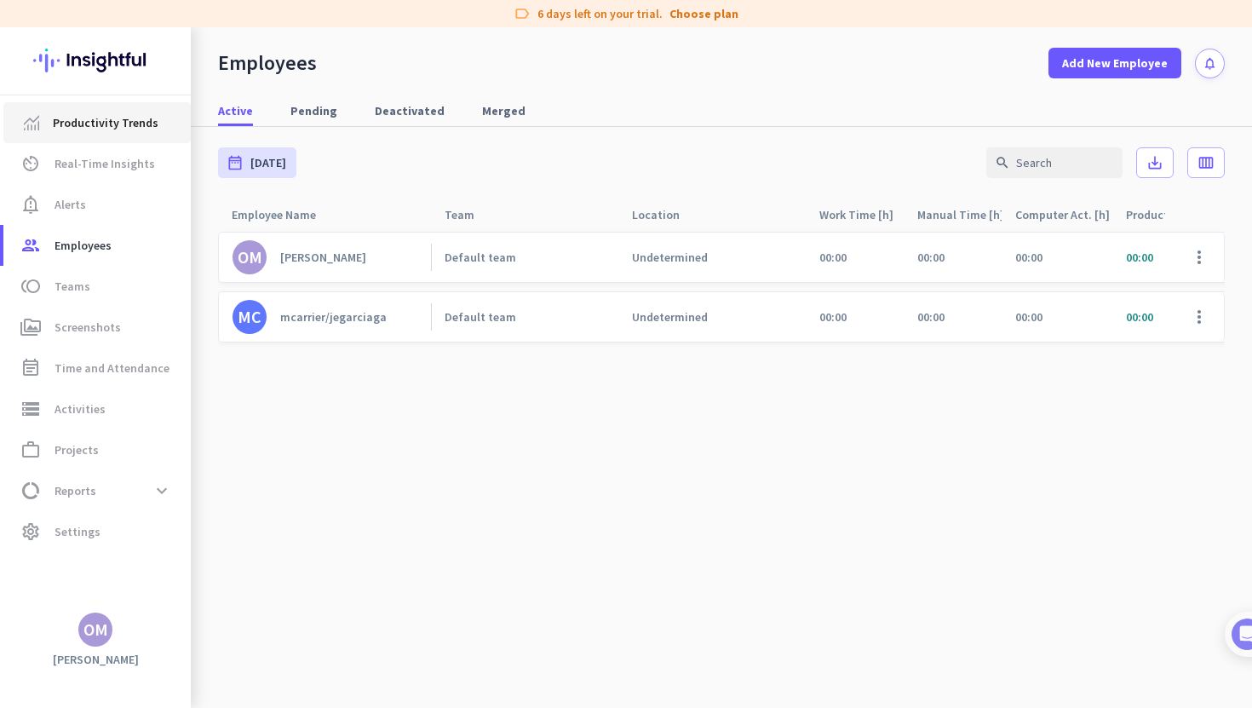
click at [154, 128] on span "Productivity Trends" at bounding box center [97, 122] width 160 height 20
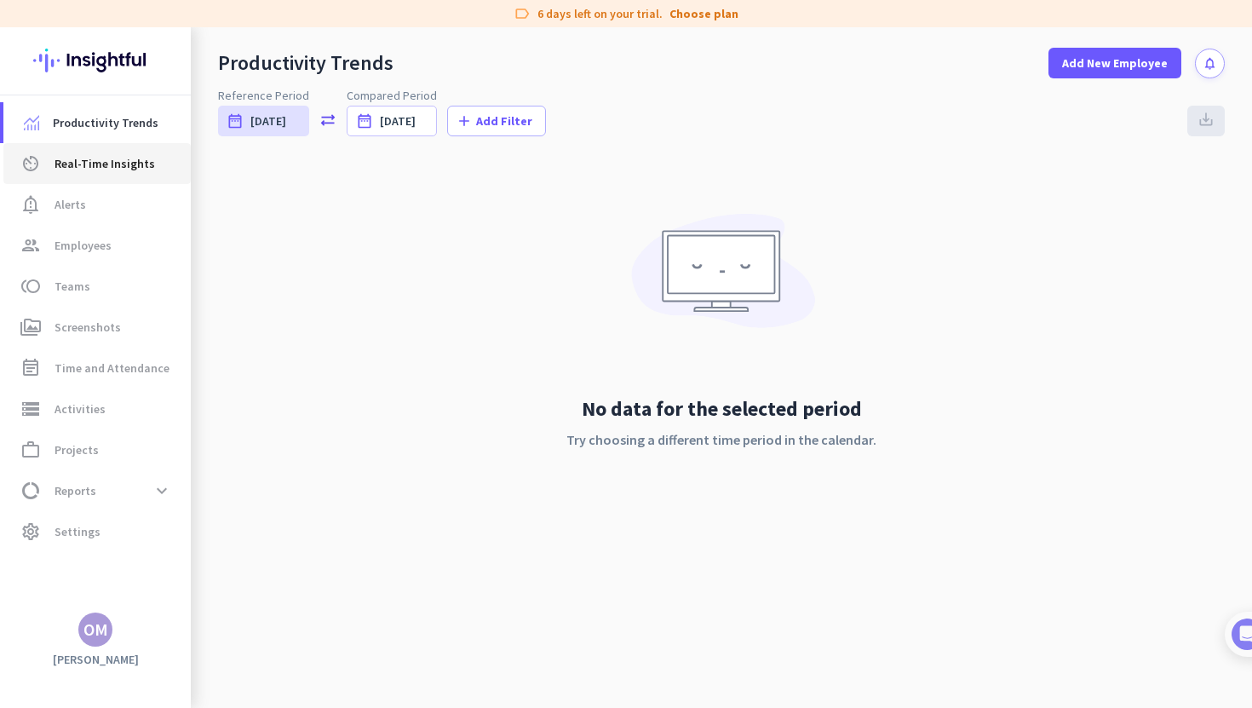
click at [139, 161] on span "Real-Time Insights" at bounding box center [105, 163] width 100 height 20
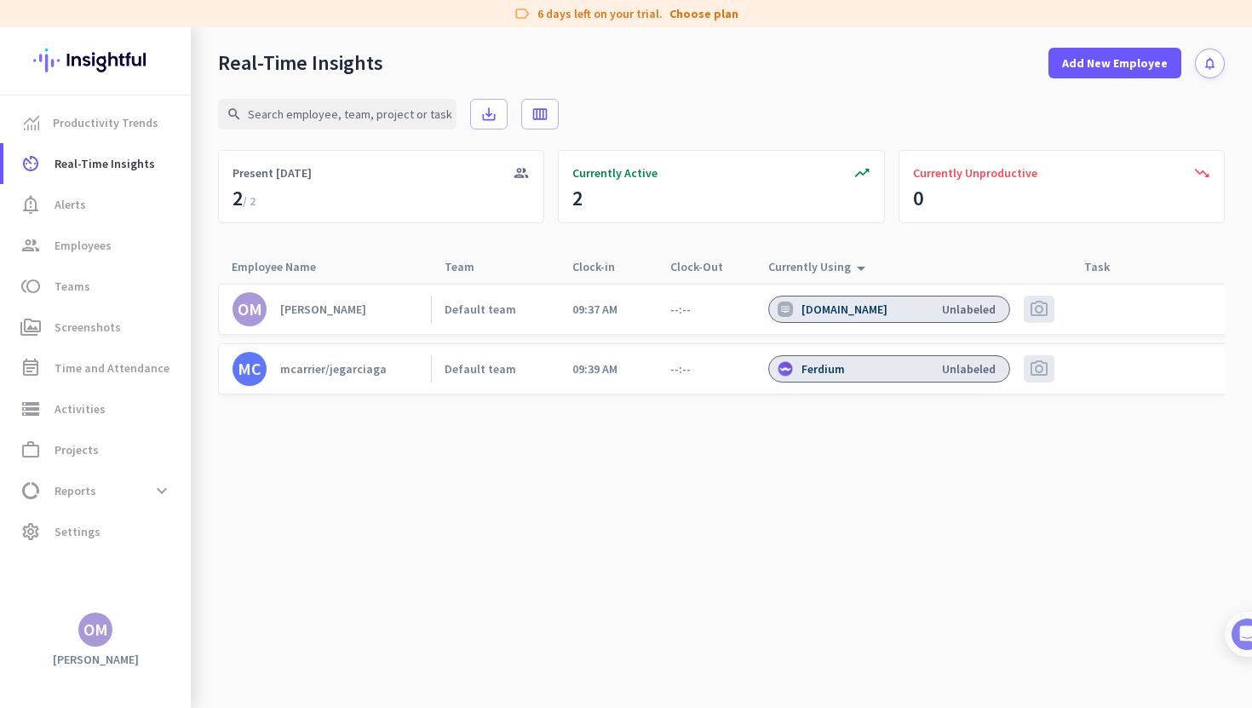
click at [348, 370] on div "mcarrier/jegarciaga" at bounding box center [333, 368] width 106 height 15
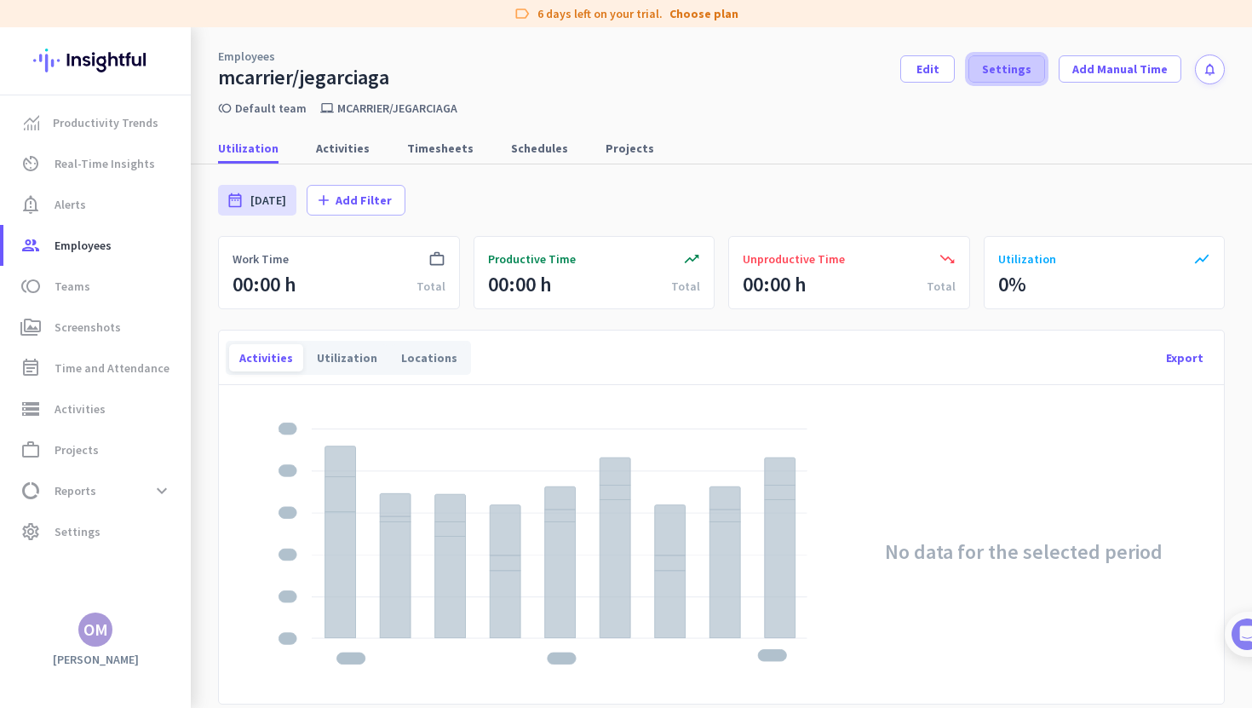
click at [1024, 74] on span "Settings" at bounding box center [1006, 68] width 49 height 17
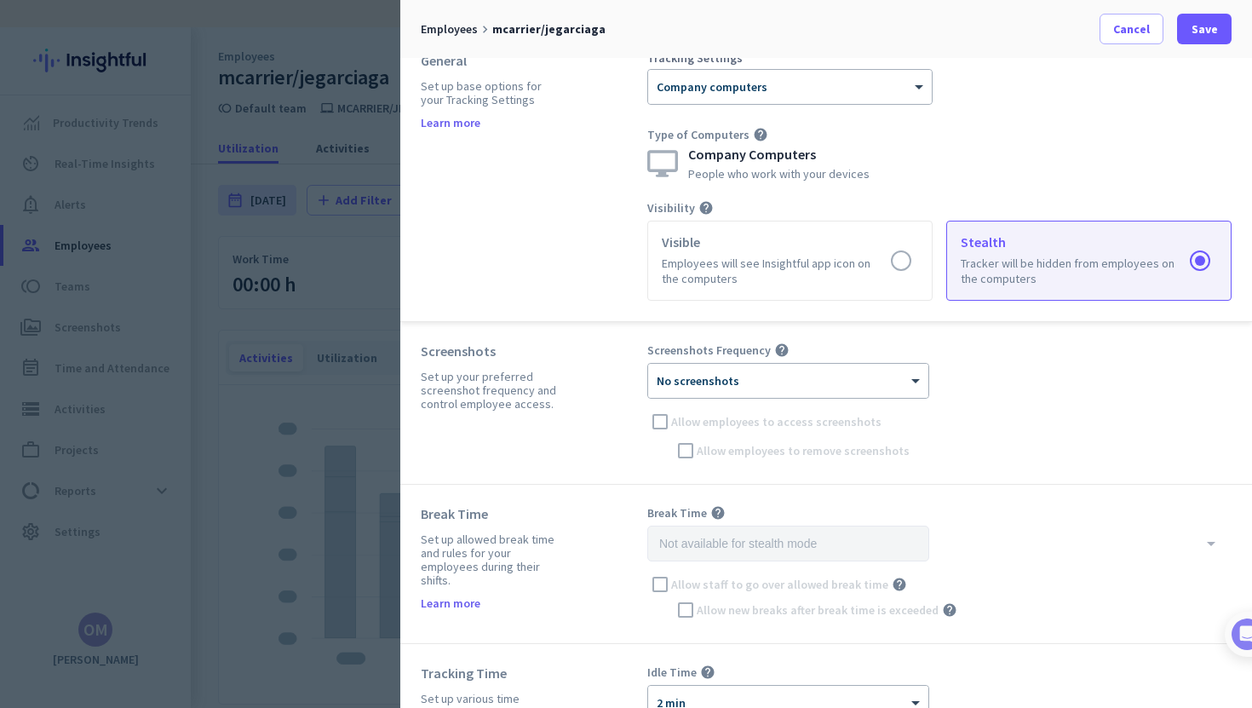
scroll to position [32, 0]
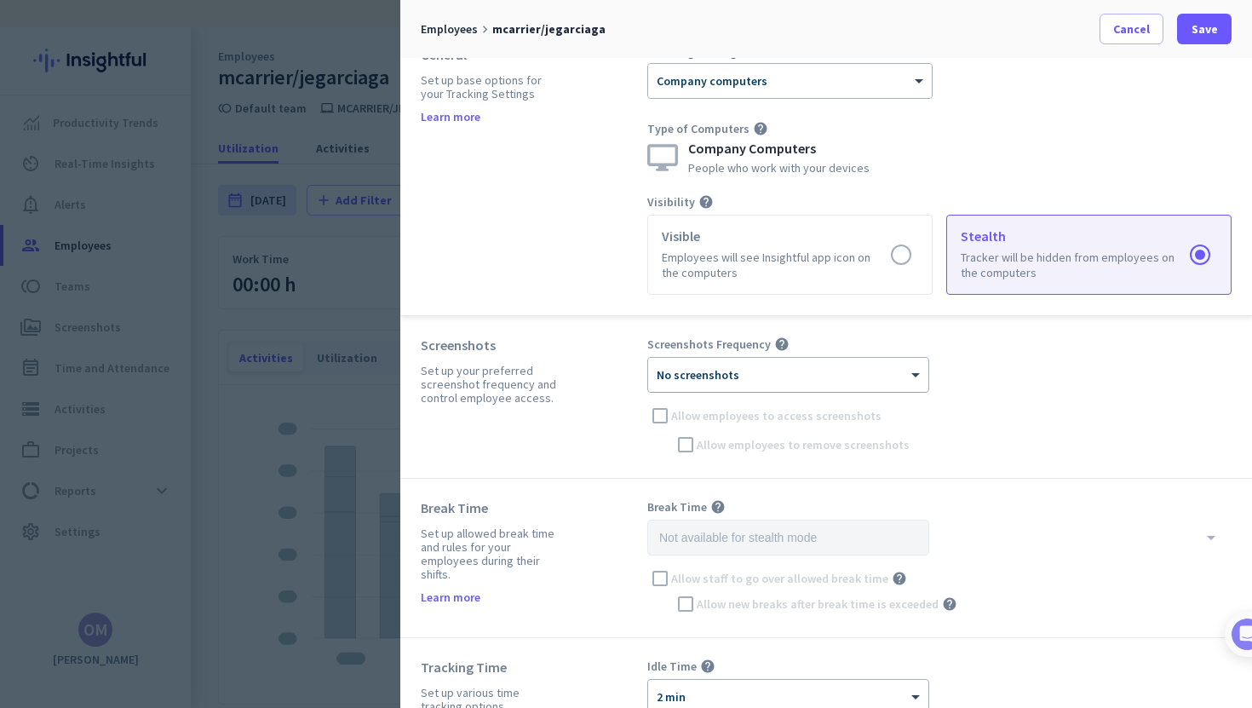
click at [910, 359] on div "× No screenshots" at bounding box center [788, 375] width 280 height 34
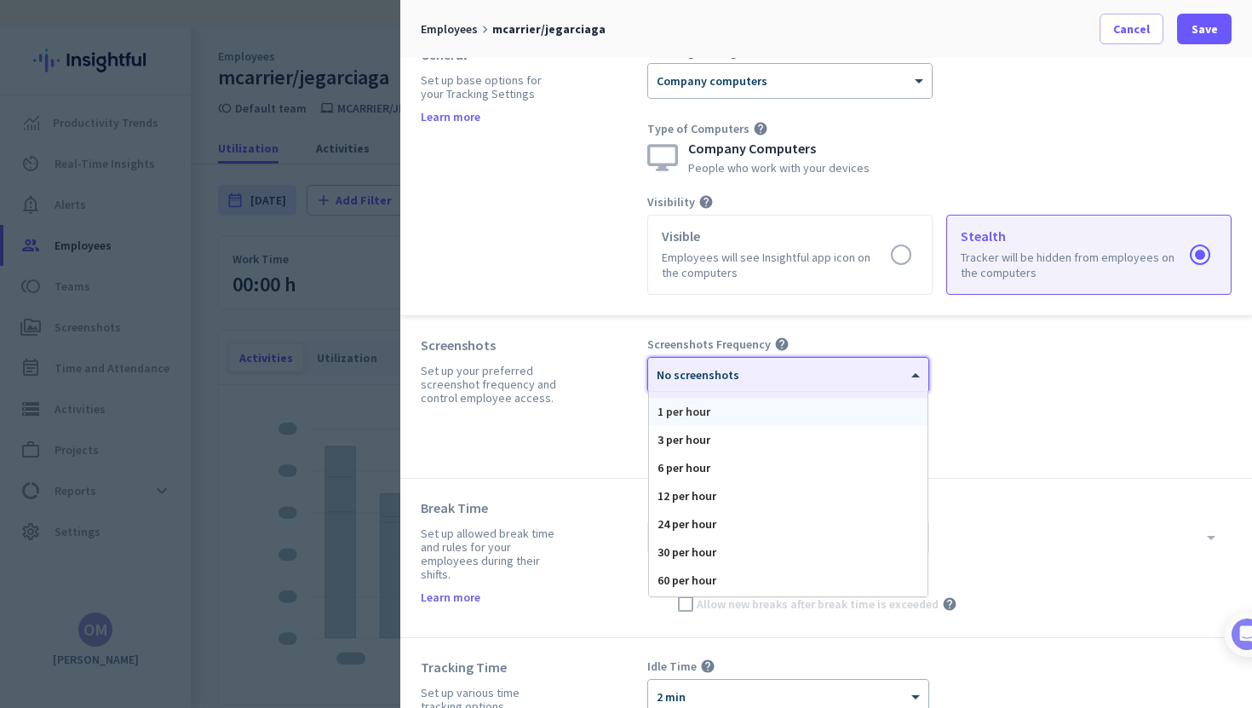
scroll to position [0, 0]
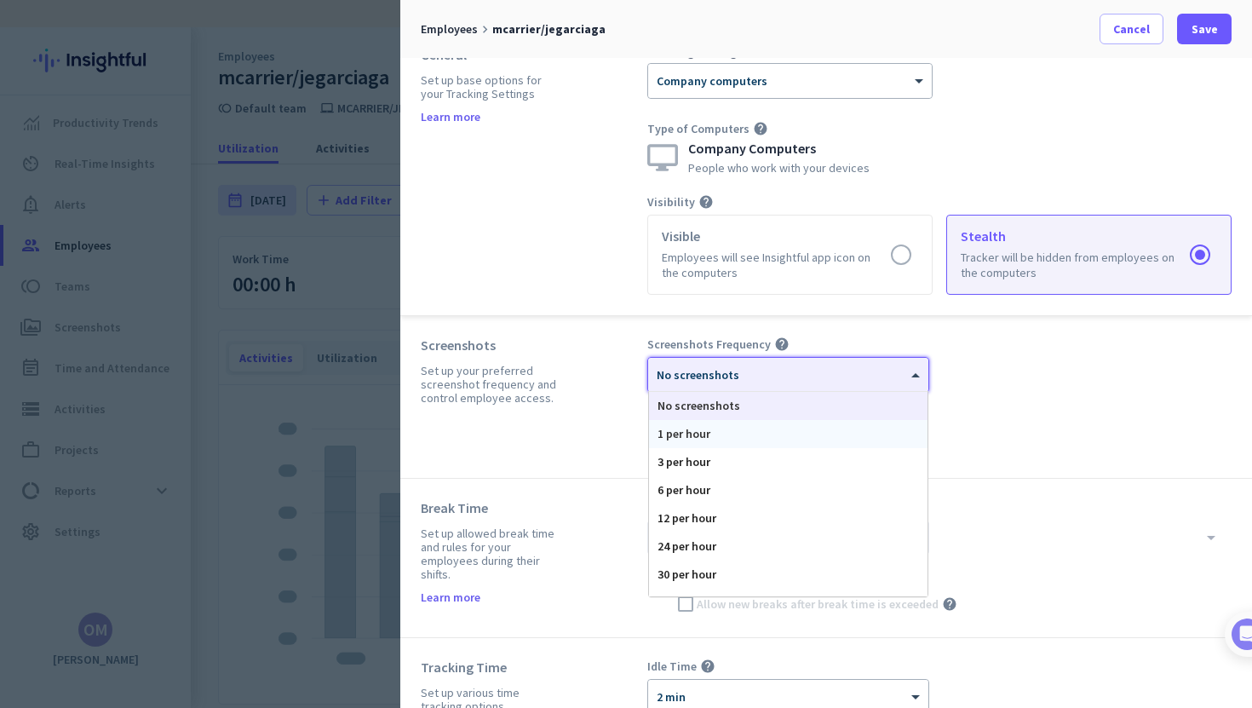
click at [739, 439] on div "1 per hour" at bounding box center [788, 434] width 278 height 28
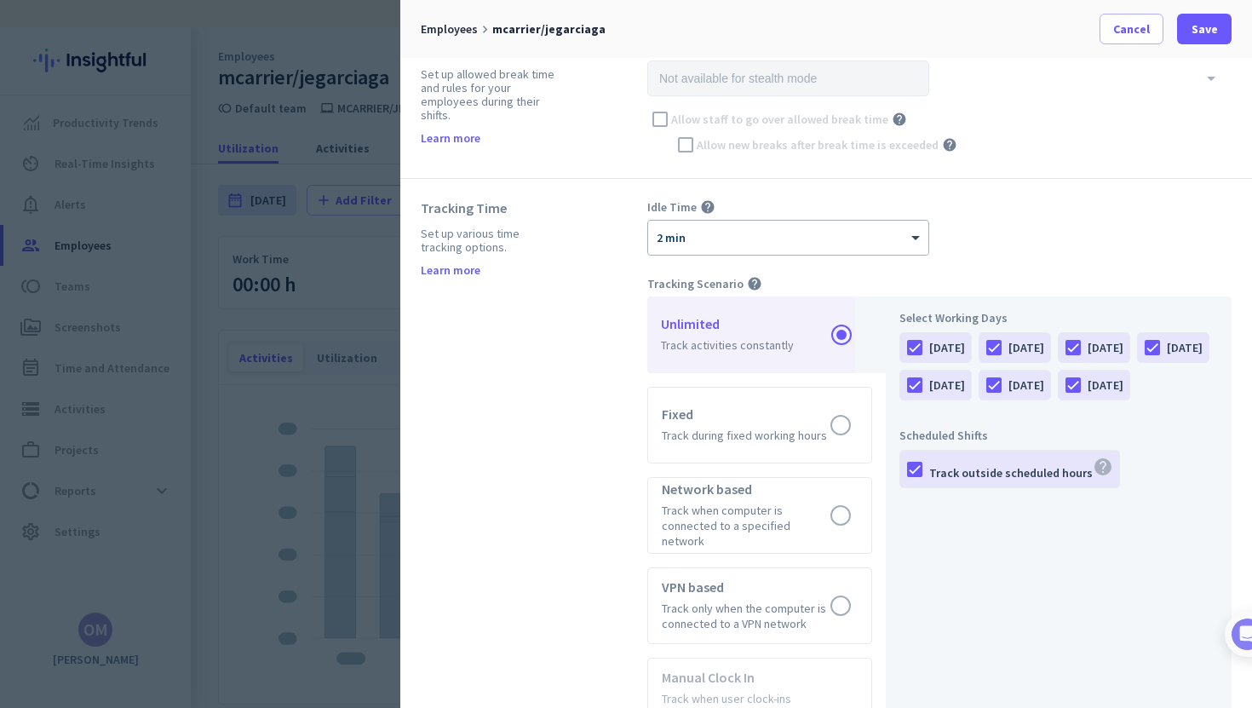
scroll to position [490, 0]
click at [1216, 39] on span at bounding box center [1204, 29] width 55 height 41
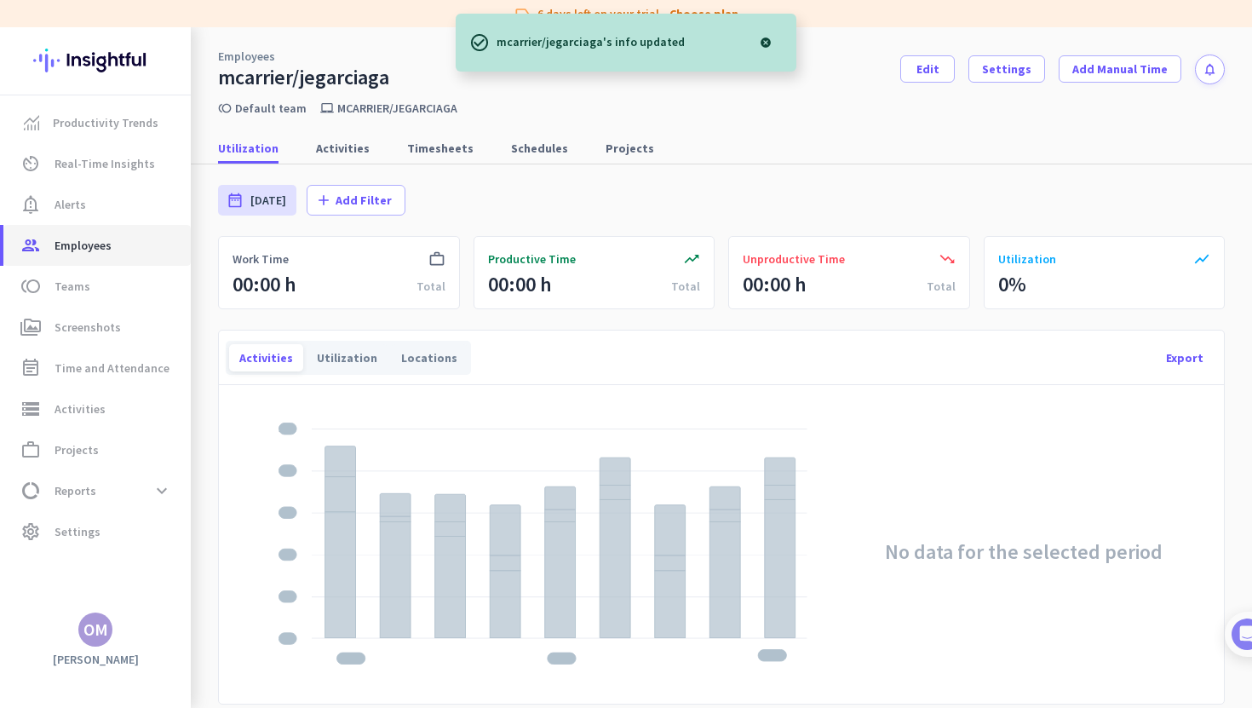
click at [97, 258] on link "group Employees" at bounding box center [96, 245] width 187 height 41
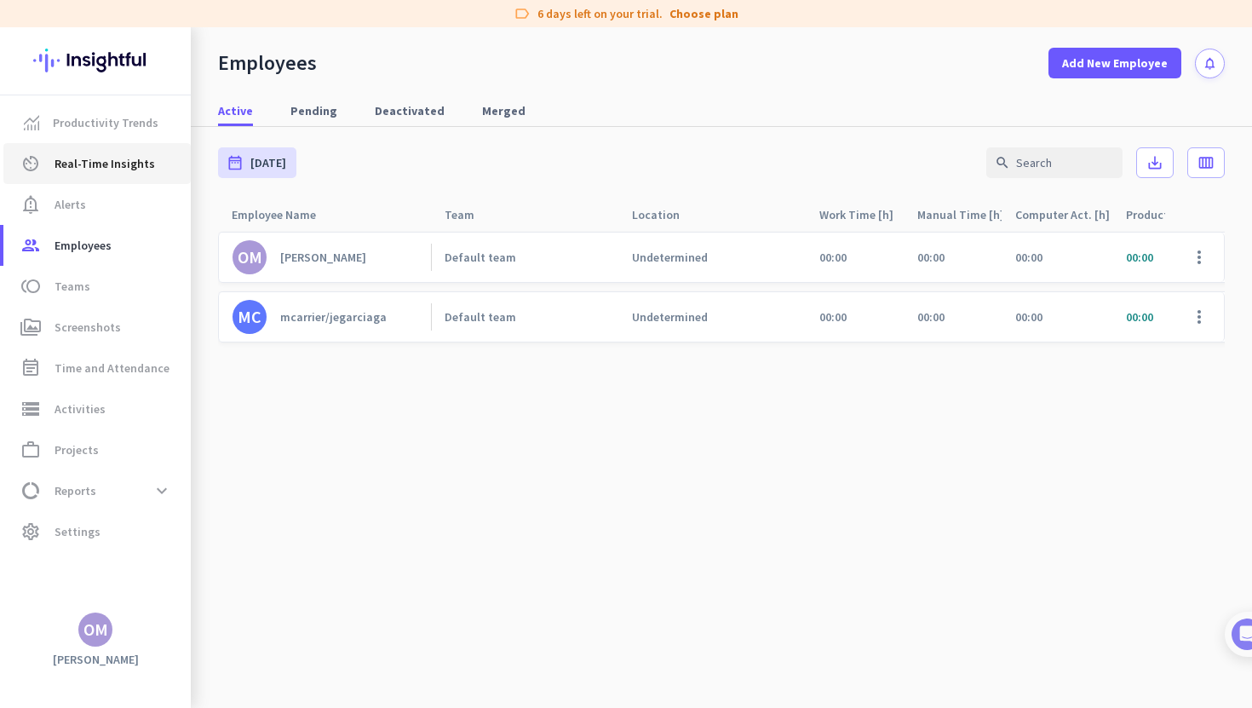
click at [104, 175] on link "av_timer Real-Time Insights" at bounding box center [96, 163] width 187 height 41
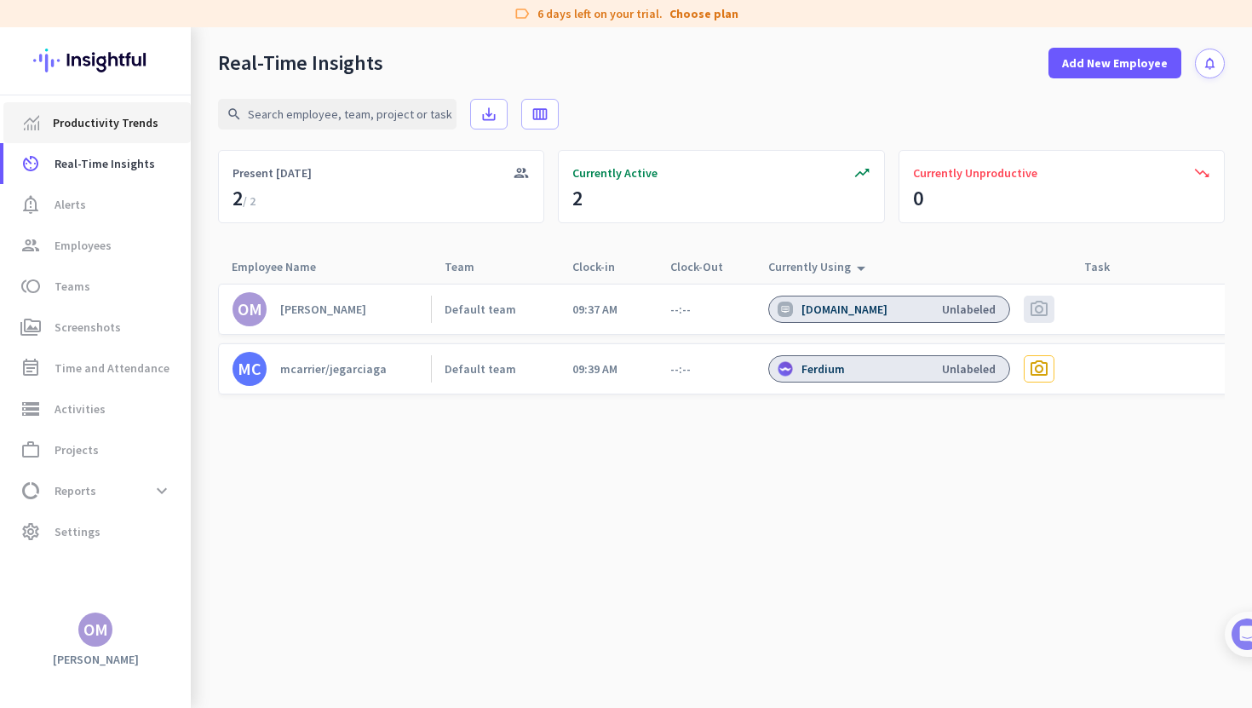
click at [118, 129] on span "Productivity Trends" at bounding box center [106, 122] width 106 height 20
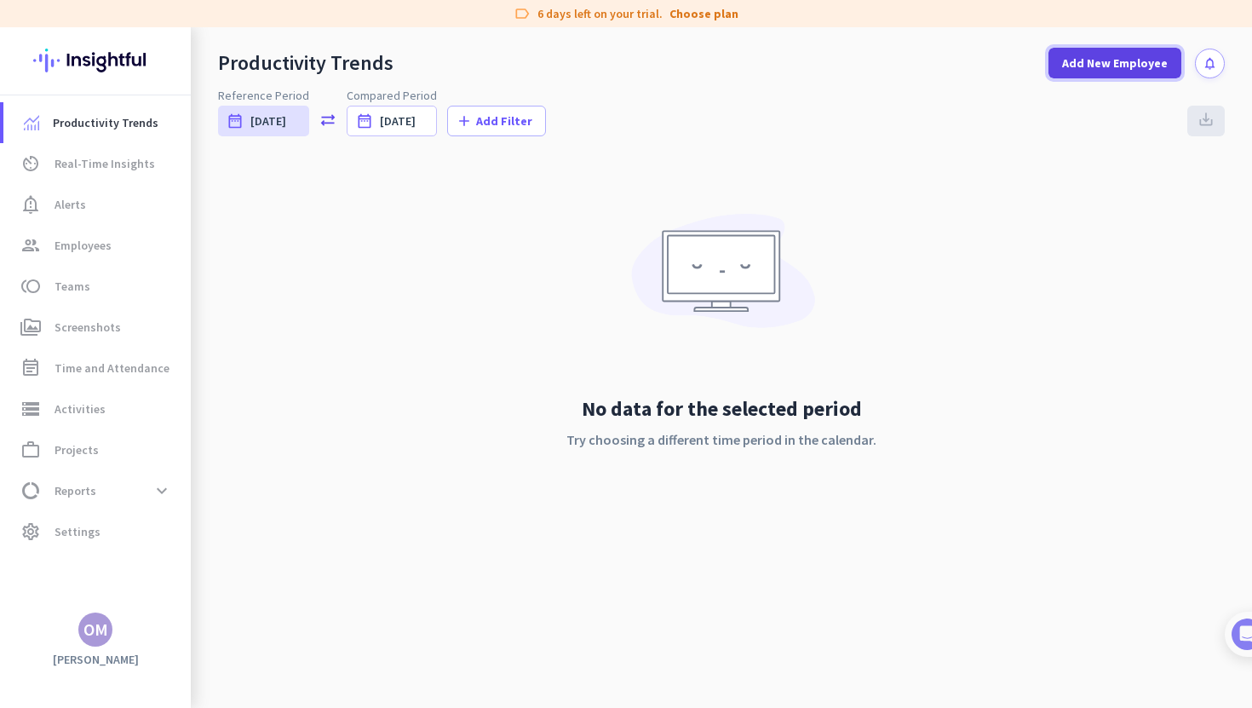
click at [1105, 63] on span "Add New Employee" at bounding box center [1115, 63] width 106 height 17
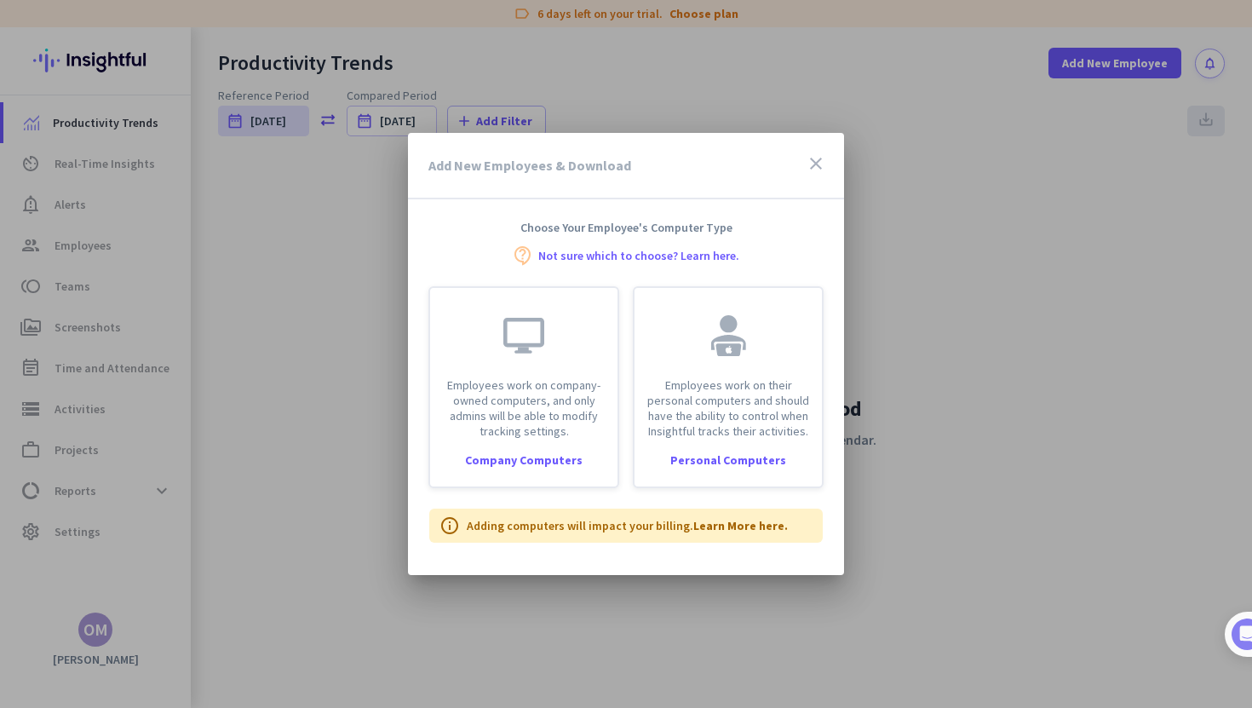
click at [820, 173] on icon "close" at bounding box center [816, 163] width 20 height 20
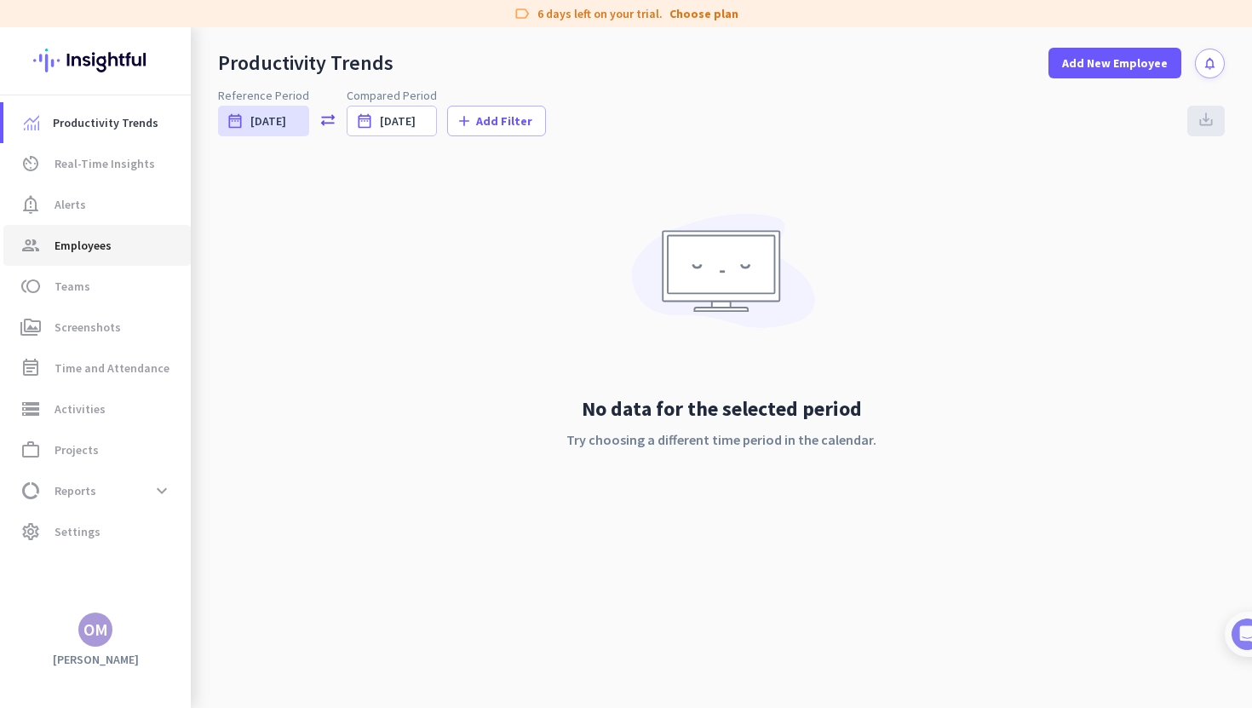
click at [107, 249] on span "Employees" at bounding box center [83, 245] width 57 height 20
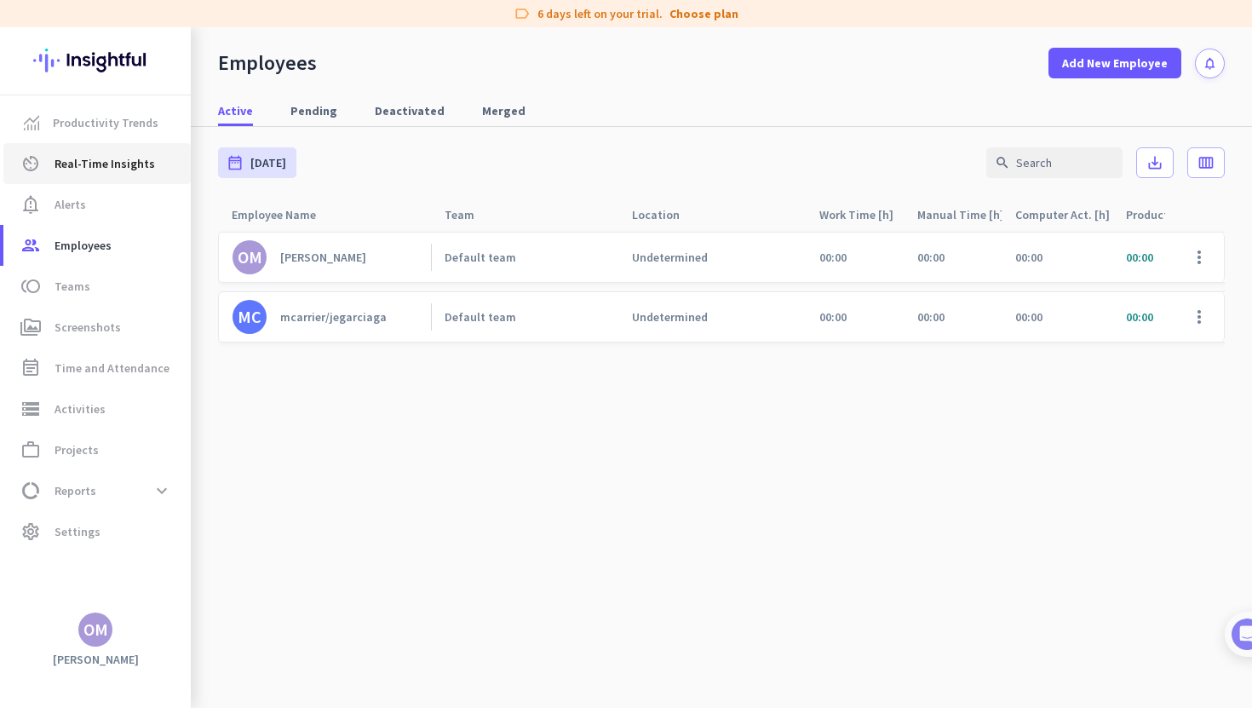
click at [106, 154] on span "Real-Time Insights" at bounding box center [105, 163] width 100 height 20
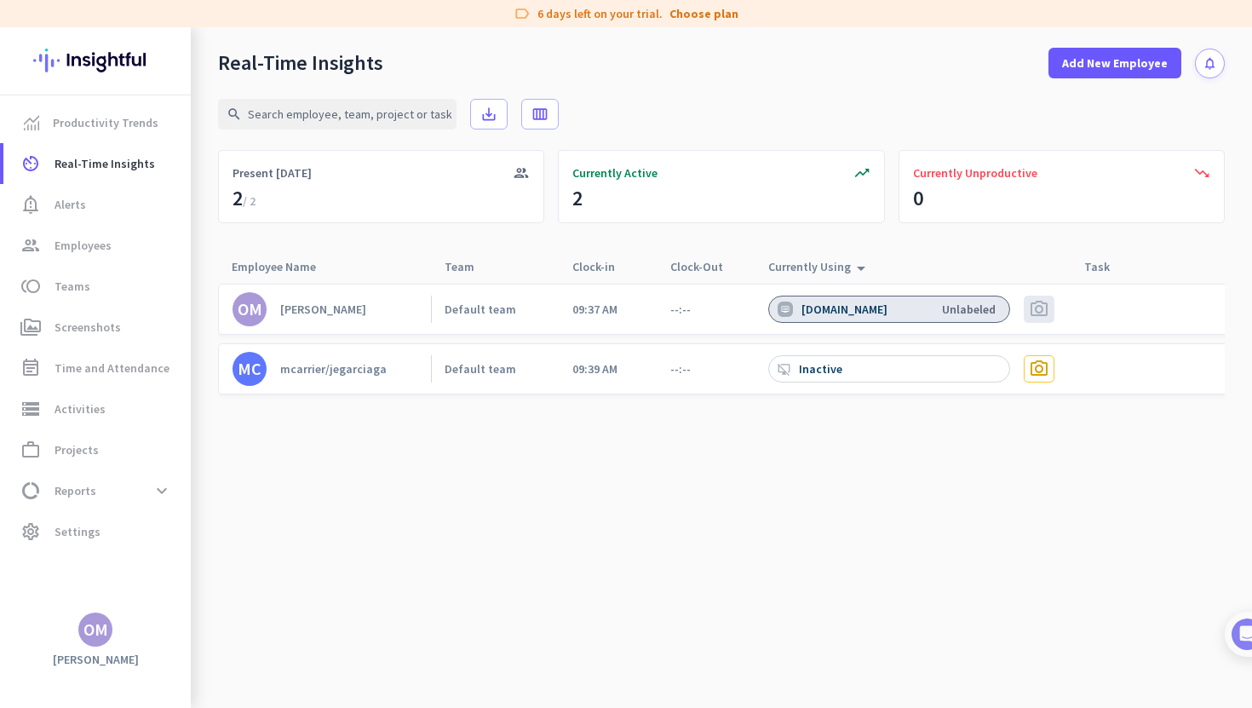
click at [853, 495] on cdk-virtual-scroll-viewport "OM Oscar Martínez Default team 09:37 AM --:-- app.insightful.io Unlabeled photo…" at bounding box center [721, 495] width 1007 height 425
click at [902, 371] on div "desktop_access_disabled Inactive" at bounding box center [889, 368] width 242 height 27
click at [799, 416] on cdk-virtual-scroll-viewport "OM Oscar Martínez Default team 09:37 AM --:-- app.insightful.io Unlabeled photo…" at bounding box center [721, 495] width 1007 height 425
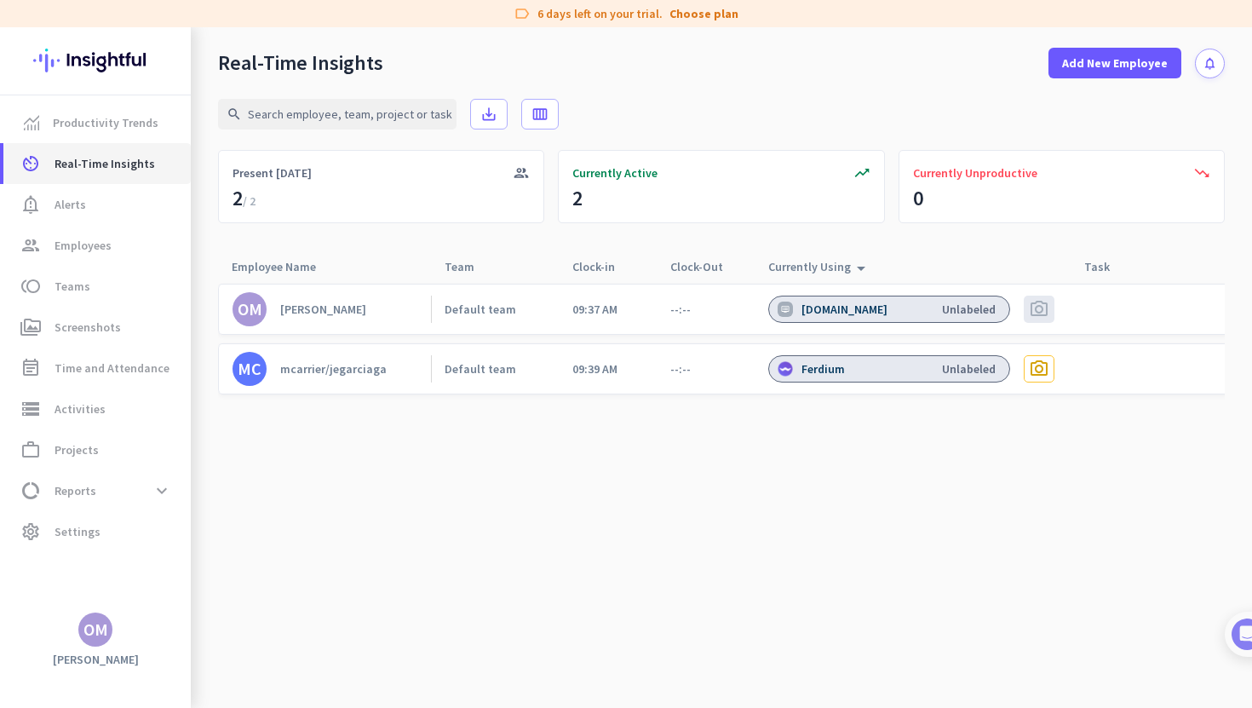
click at [127, 176] on link "av_timer Real-Time Insights" at bounding box center [96, 163] width 187 height 41
click at [116, 169] on span "Real-Time Insights" at bounding box center [105, 163] width 100 height 20
click at [122, 233] on link "group Employees" at bounding box center [96, 245] width 187 height 41
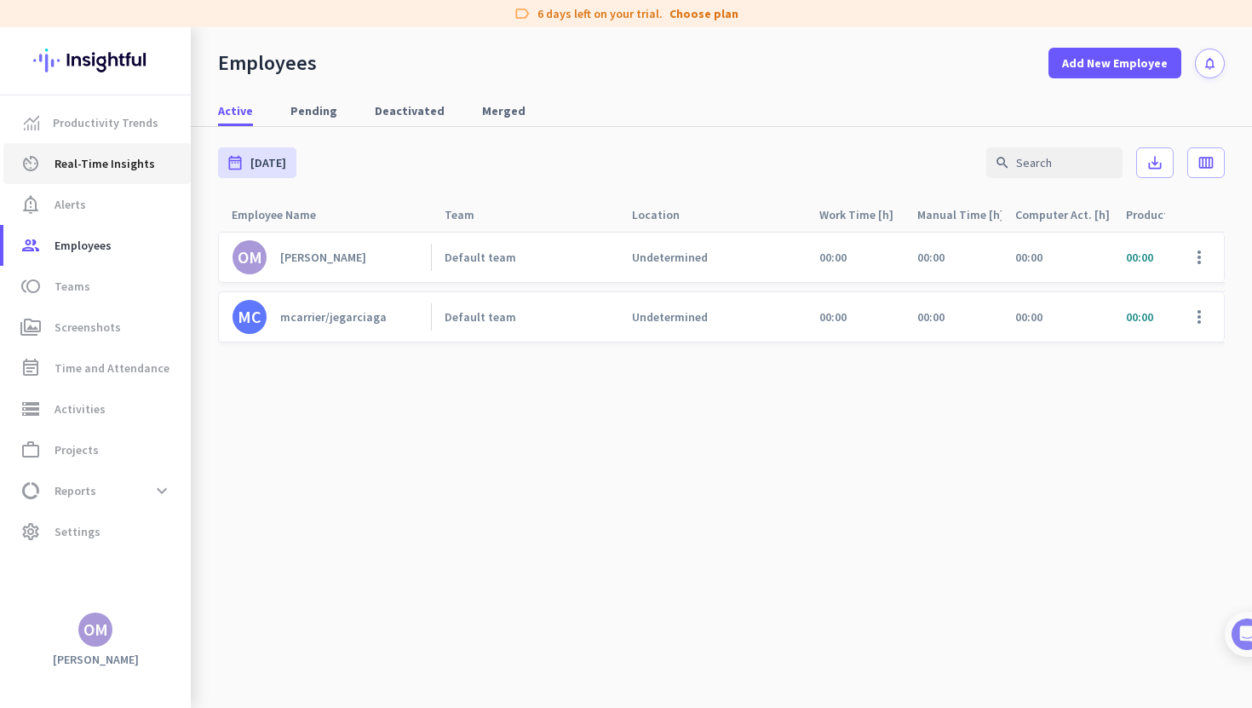
click at [108, 156] on span "Real-Time Insights" at bounding box center [105, 163] width 100 height 20
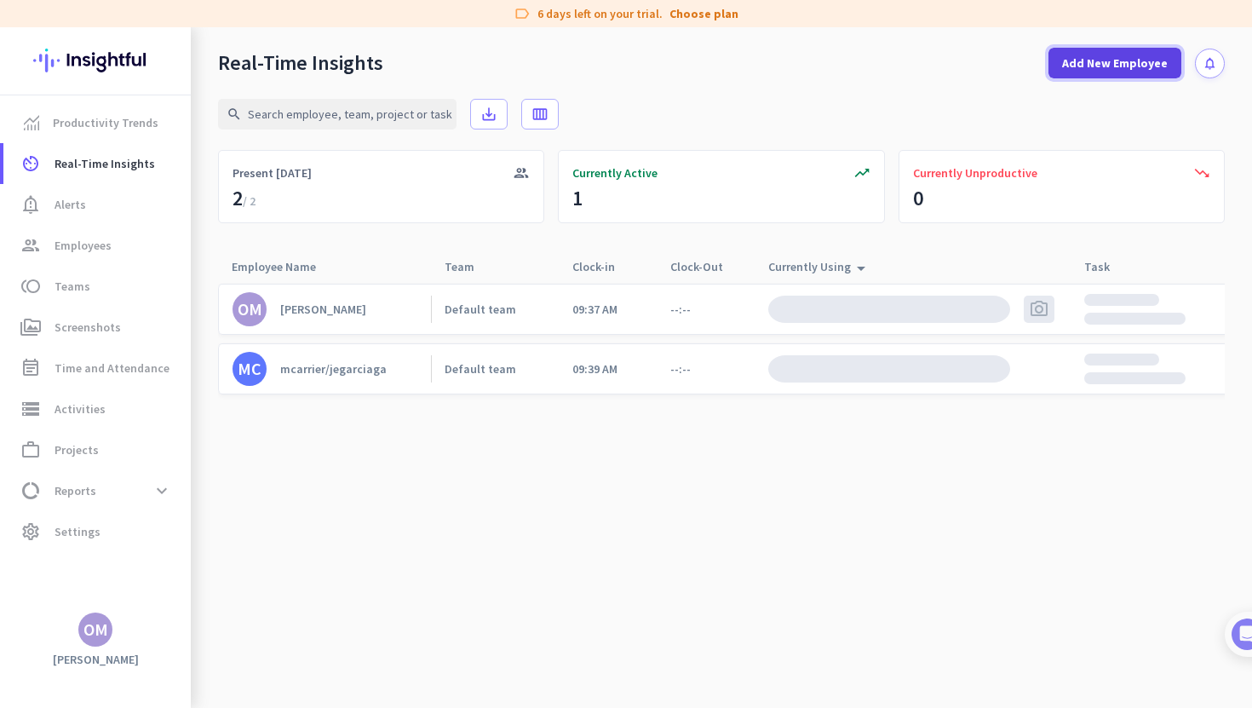
click at [1107, 70] on span "Add New Employee" at bounding box center [1115, 63] width 106 height 17
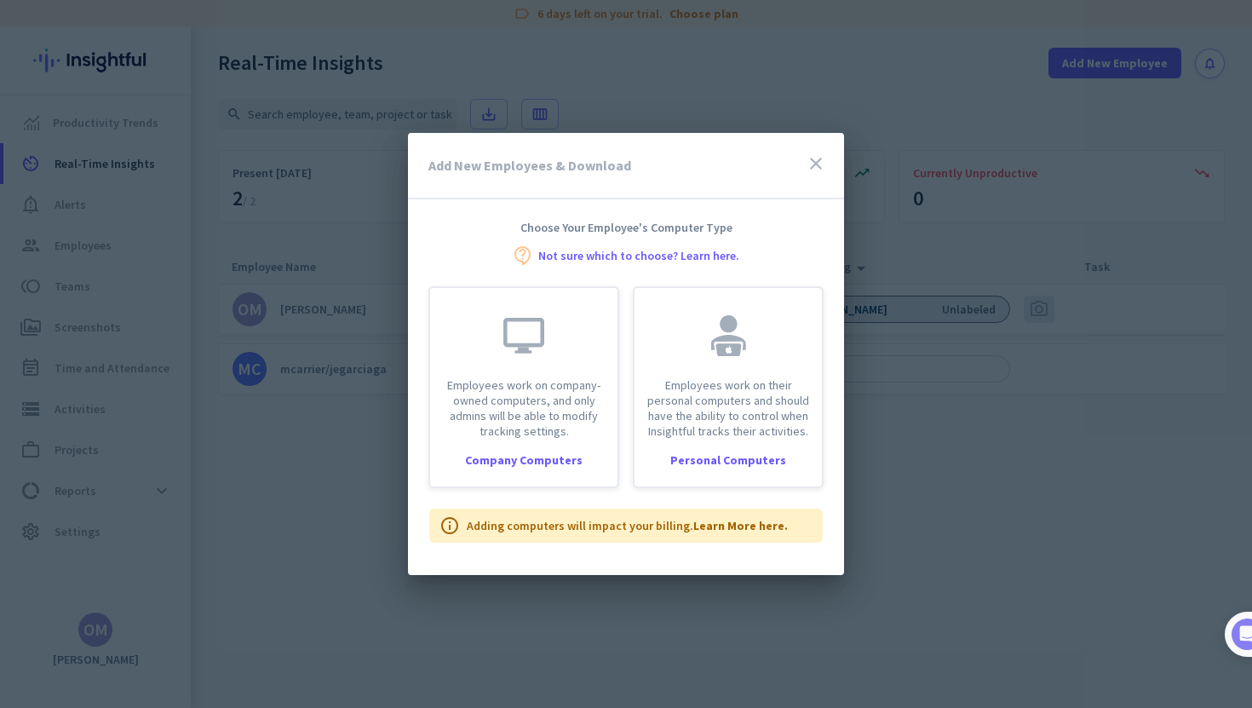
click at [818, 161] on icon "close" at bounding box center [816, 163] width 20 height 20
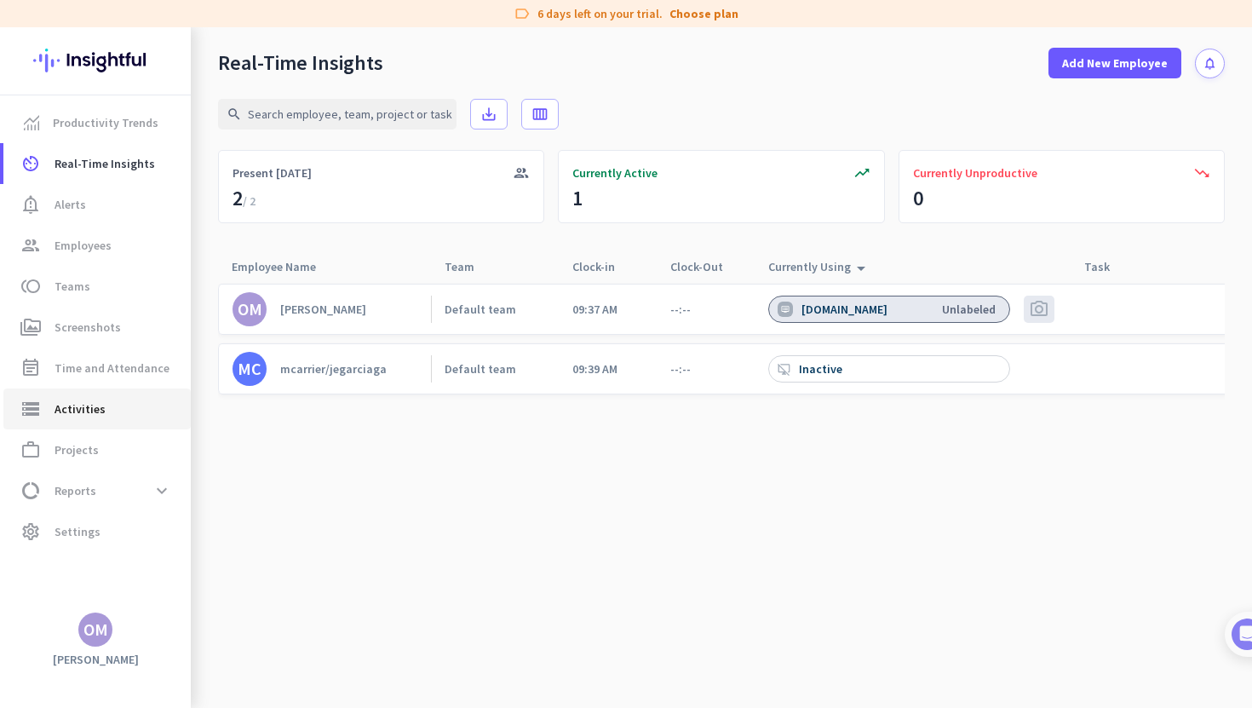
click at [79, 425] on link "storage Activities" at bounding box center [96, 408] width 187 height 41
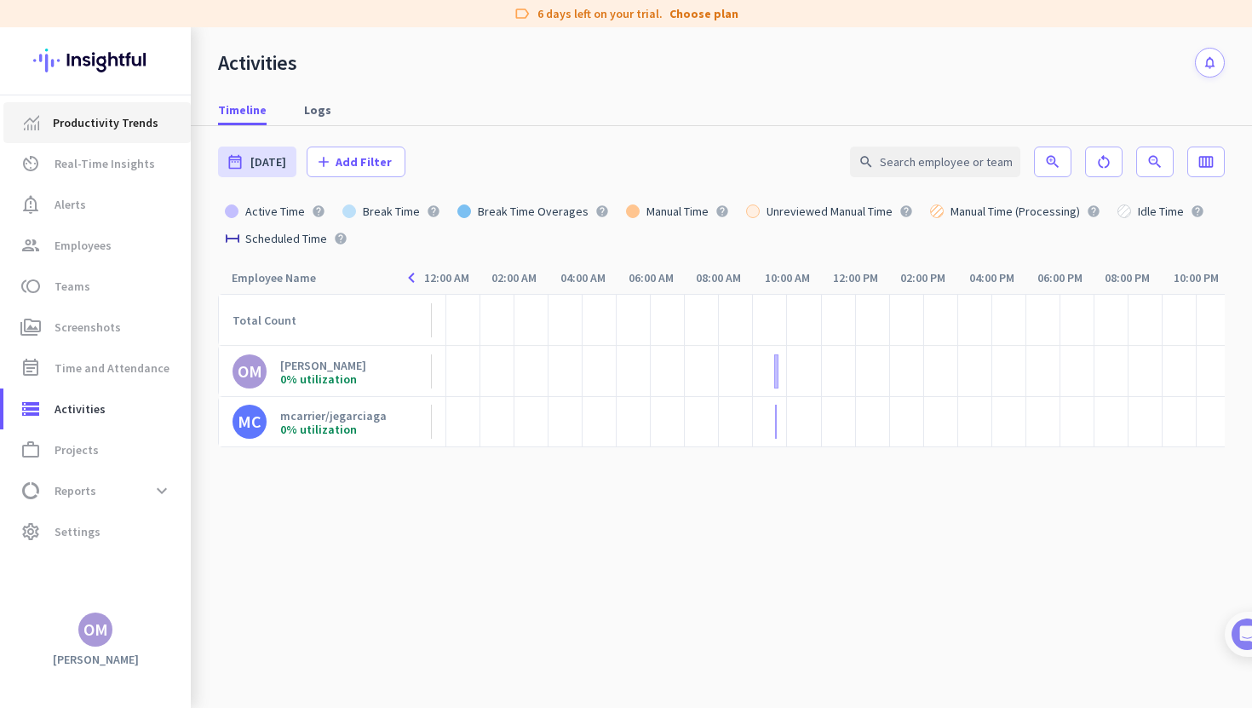
click at [100, 123] on span "Productivity Trends" at bounding box center [106, 122] width 106 height 20
type input "Wed, Sep 3 - Wed, Sep 3"
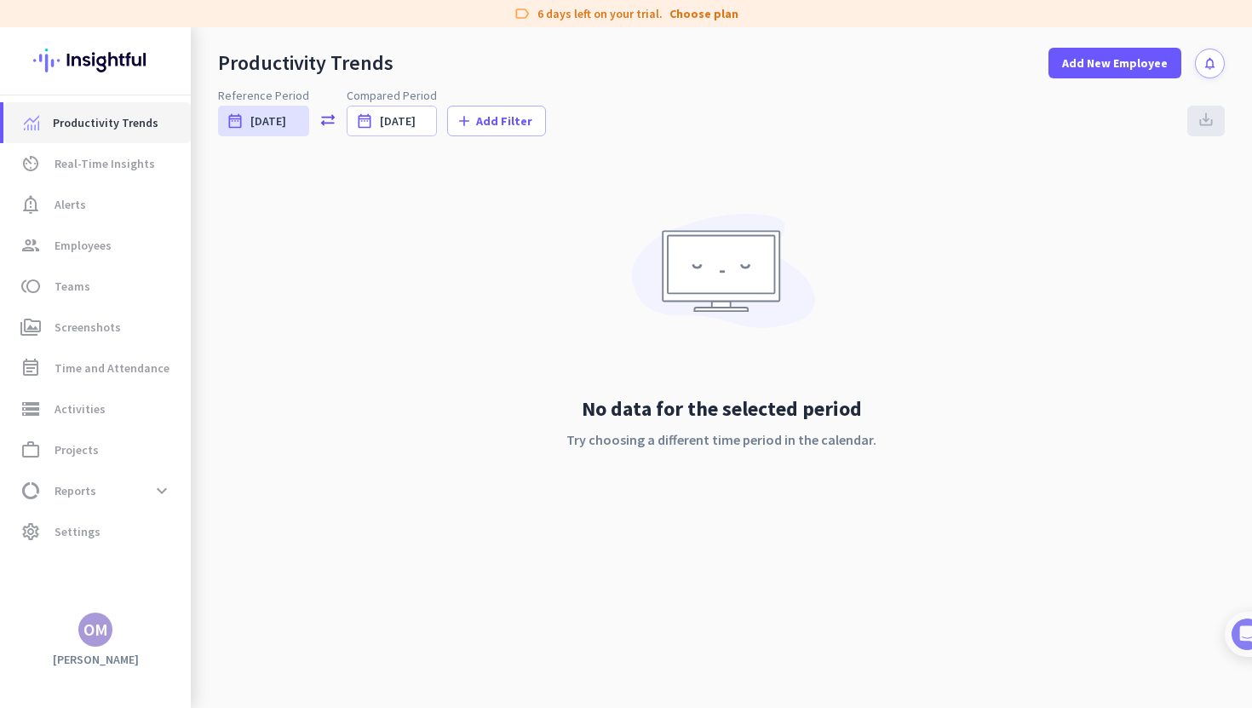
click at [127, 129] on span "Productivity Trends" at bounding box center [106, 122] width 106 height 20
click at [261, 132] on div "date_range Today" at bounding box center [263, 121] width 91 height 31
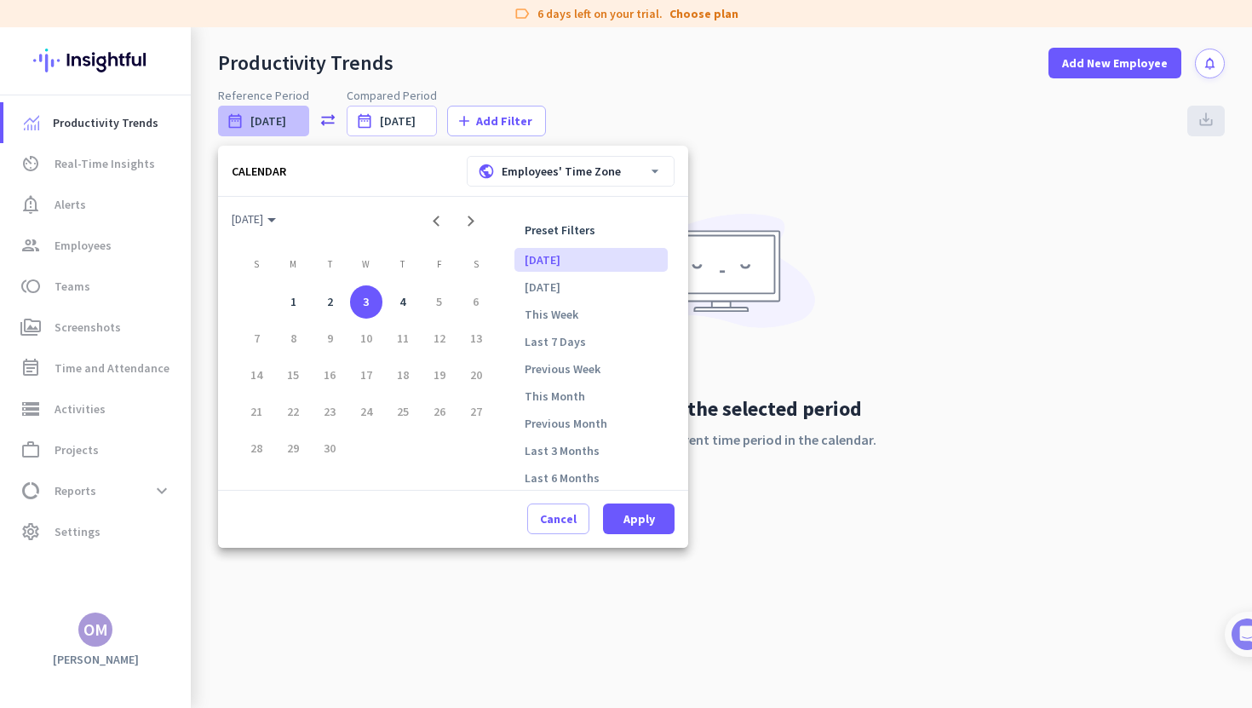
click at [553, 250] on li "Today" at bounding box center [590, 260] width 153 height 24
click at [630, 515] on span "Apply" at bounding box center [639, 518] width 32 height 17
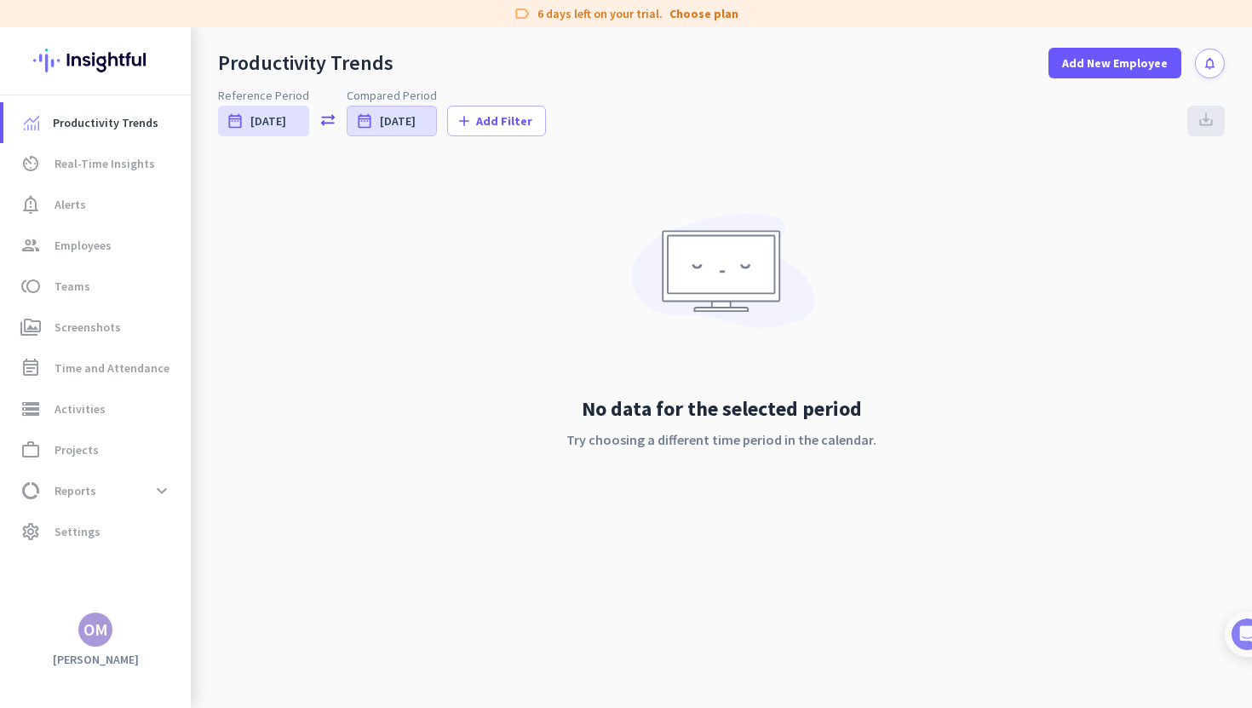
click at [405, 125] on span "Yesterday" at bounding box center [398, 120] width 36 height 17
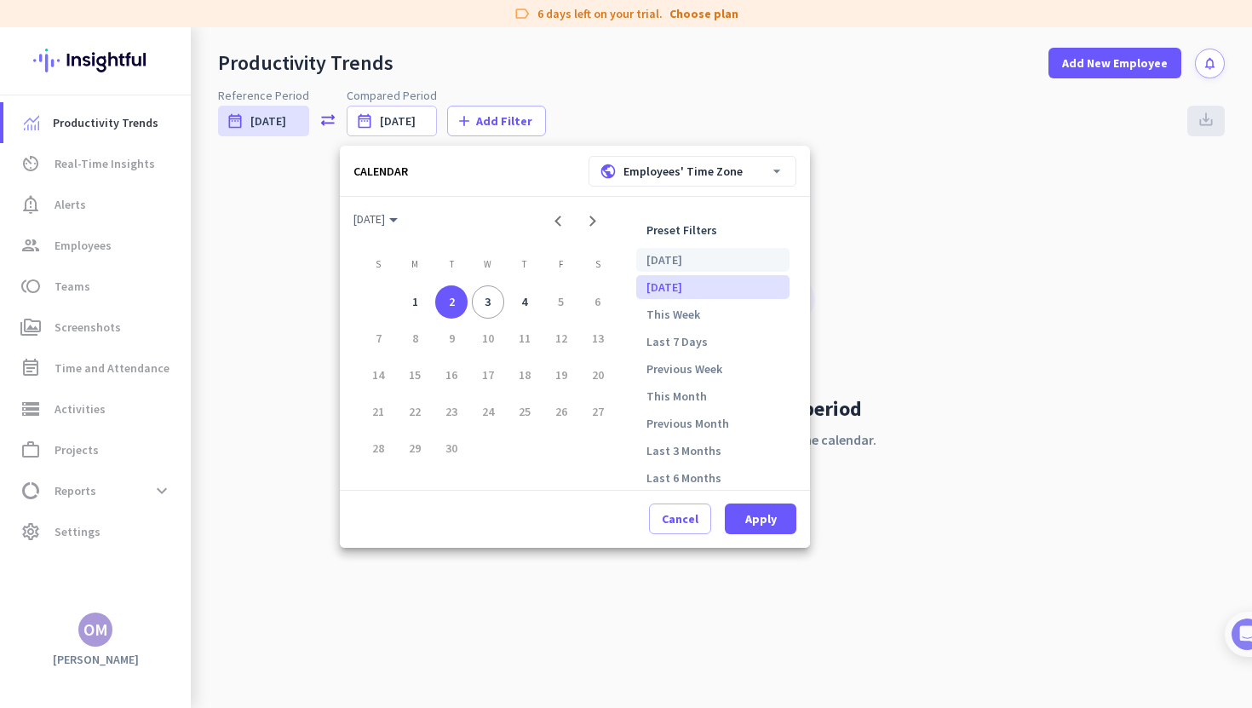
click at [679, 256] on li "Today" at bounding box center [712, 260] width 153 height 24
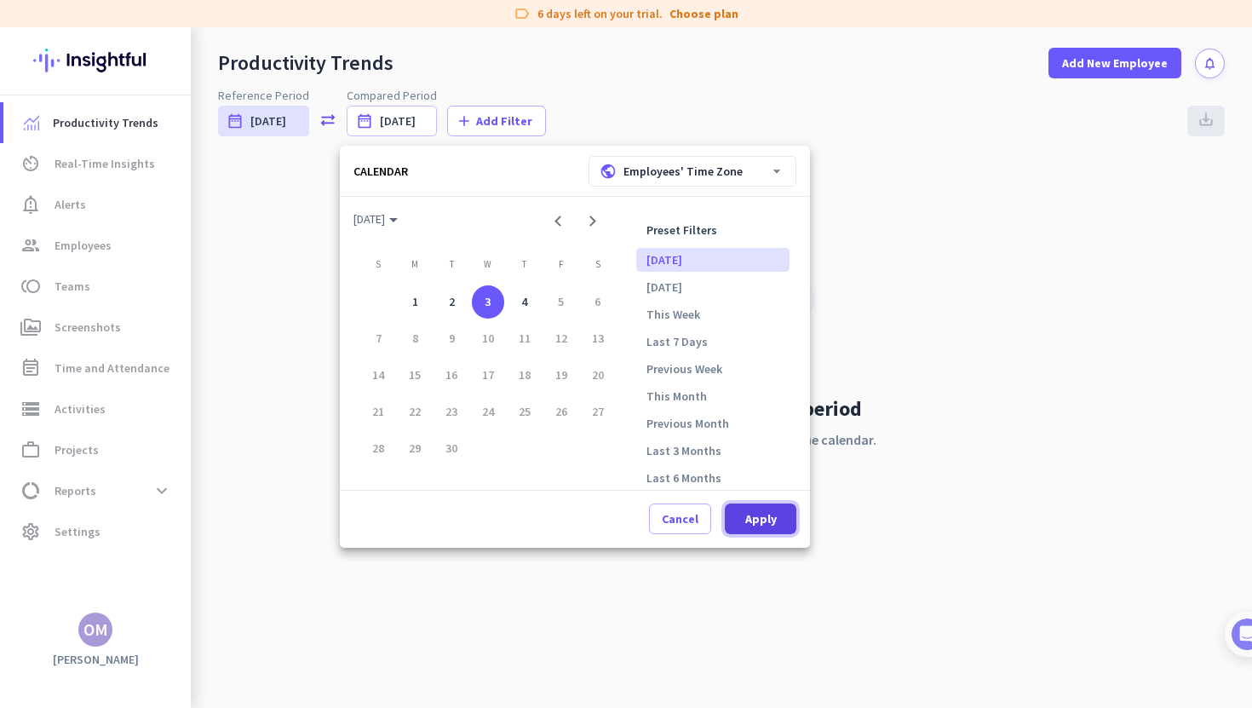
click at [752, 513] on span "Apply" at bounding box center [761, 518] width 32 height 17
type input "Wed, Sep 3 - Wed, Sep 3"
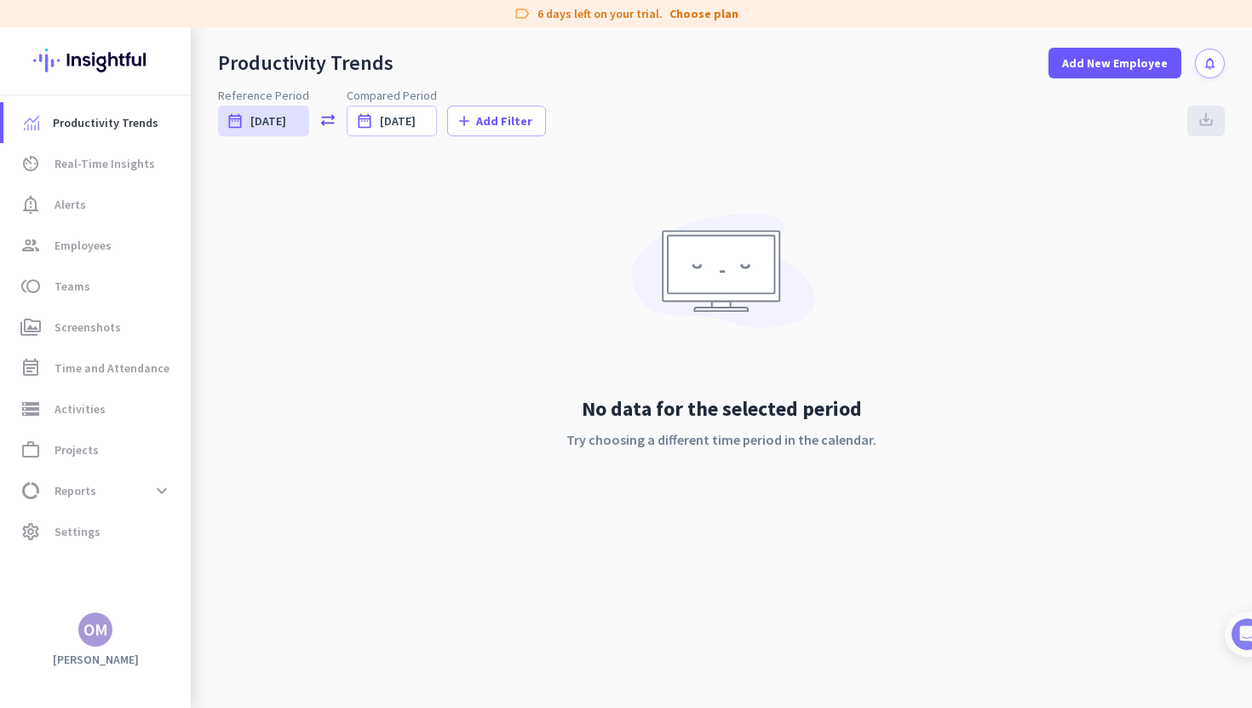
click at [778, 390] on div "No data for the selected period Try choosing a different time period in the cal…" at bounding box center [721, 346] width 1007 height 376
click at [106, 173] on span "Real-Time Insights" at bounding box center [105, 163] width 100 height 20
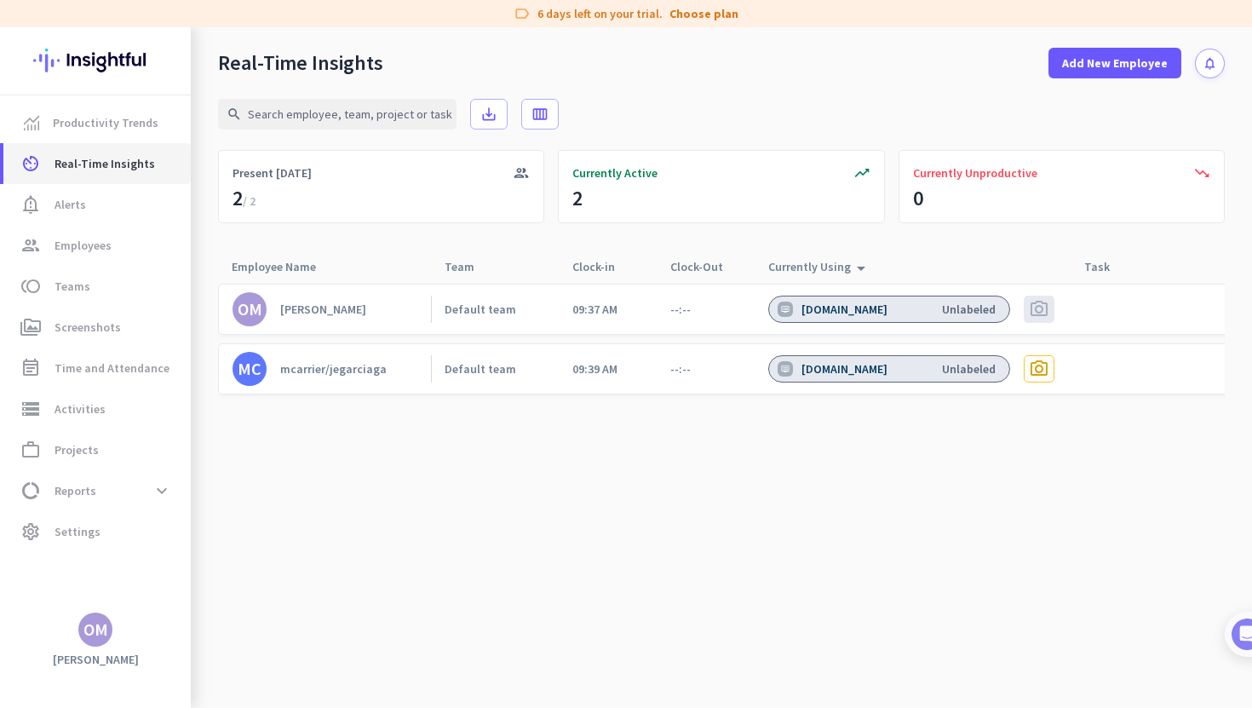
click at [102, 153] on span "Real-Time Insights" at bounding box center [105, 163] width 100 height 20
click at [102, 119] on span "Productivity Trends" at bounding box center [106, 122] width 106 height 20
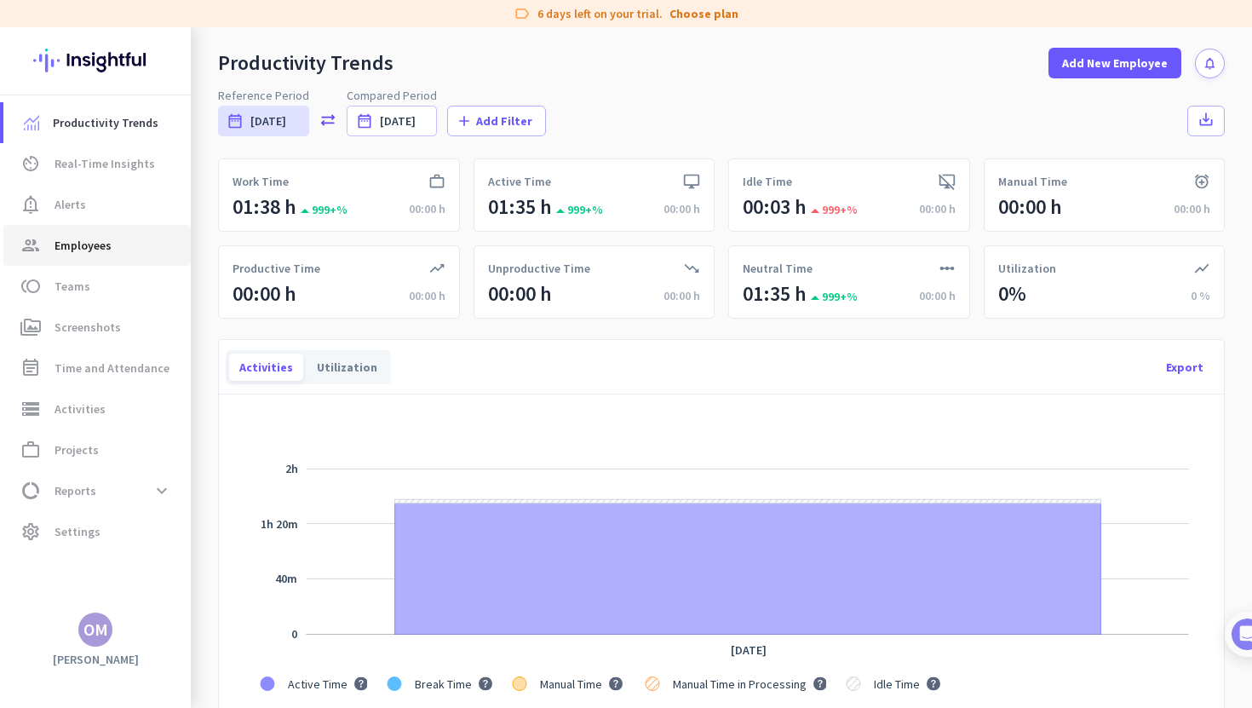
click at [108, 248] on span "Employees" at bounding box center [83, 245] width 57 height 20
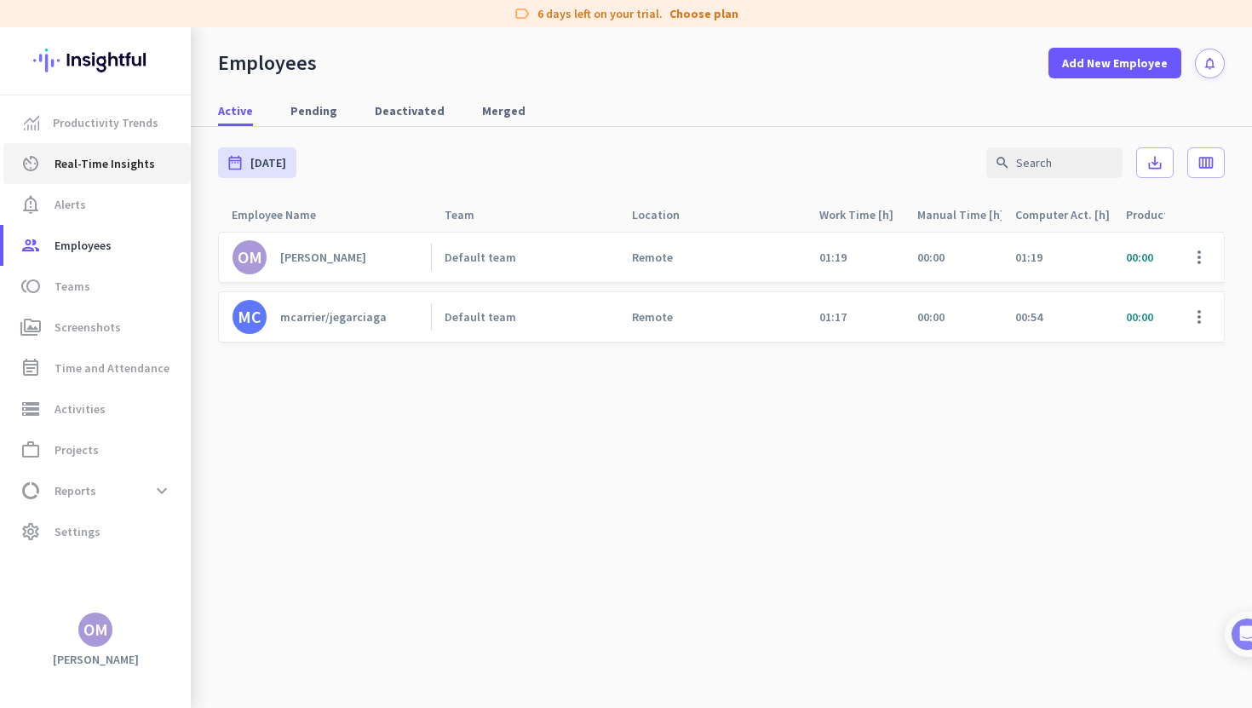
click at [106, 160] on span "Real-Time Insights" at bounding box center [105, 163] width 100 height 20
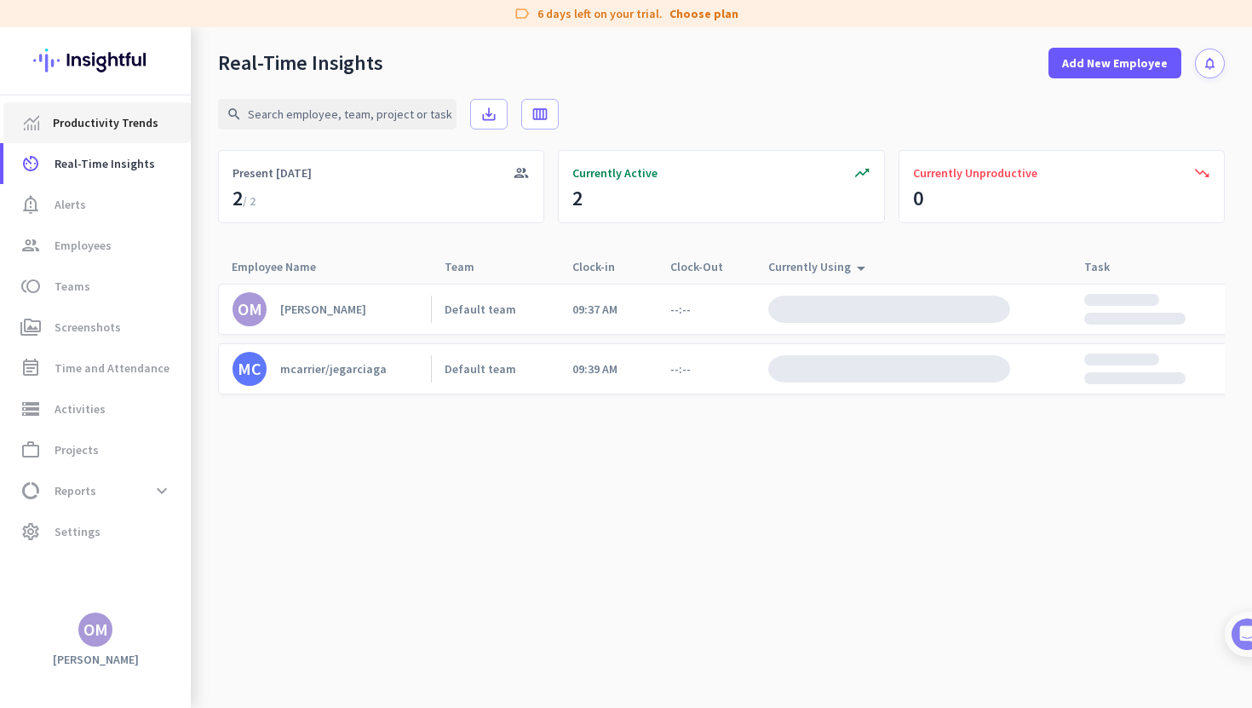
click at [125, 129] on span "Productivity Trends" at bounding box center [106, 122] width 106 height 20
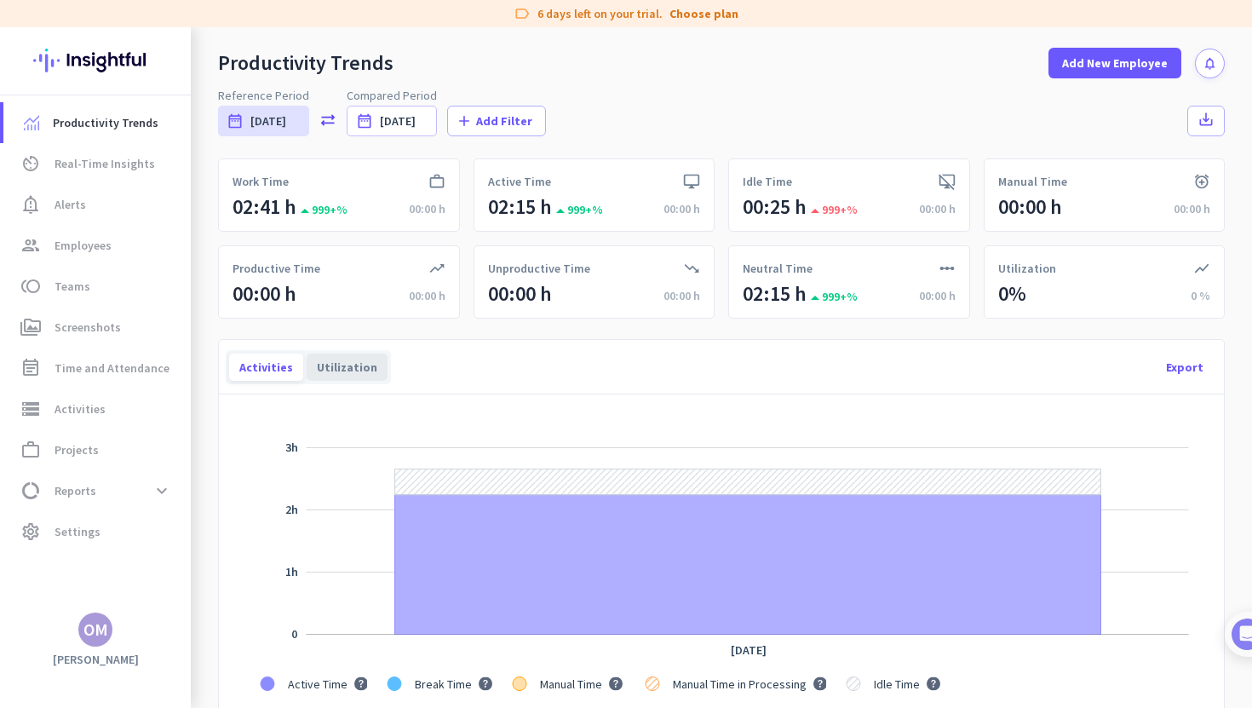
click at [365, 366] on div "Utilization" at bounding box center [347, 366] width 81 height 27
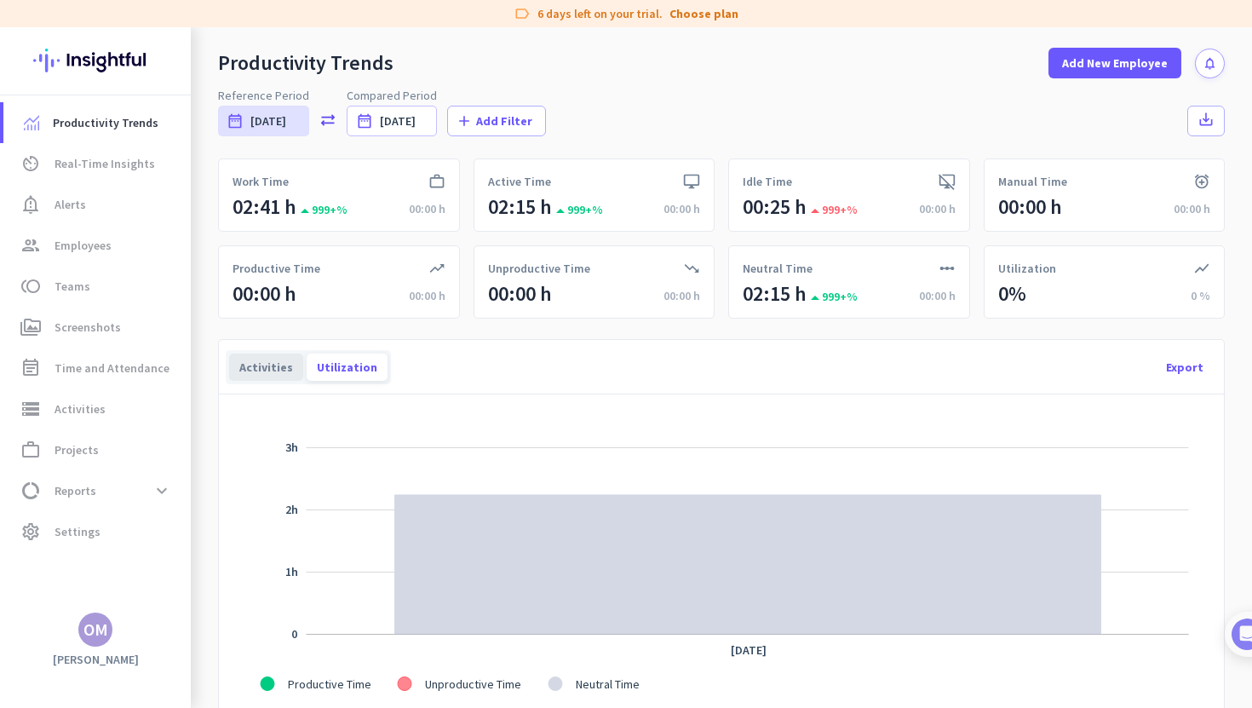
click at [288, 378] on div "Activities" at bounding box center [266, 366] width 74 height 27
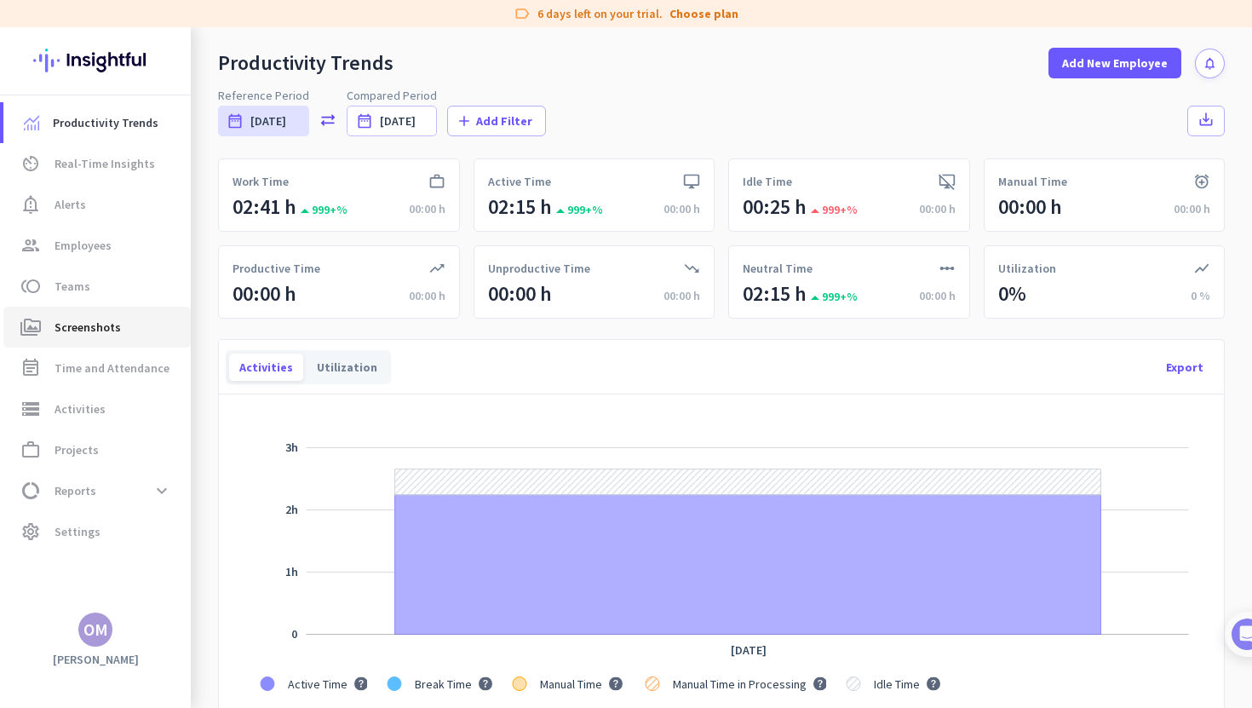
click at [119, 336] on span "perm_media Screenshots" at bounding box center [97, 327] width 160 height 20
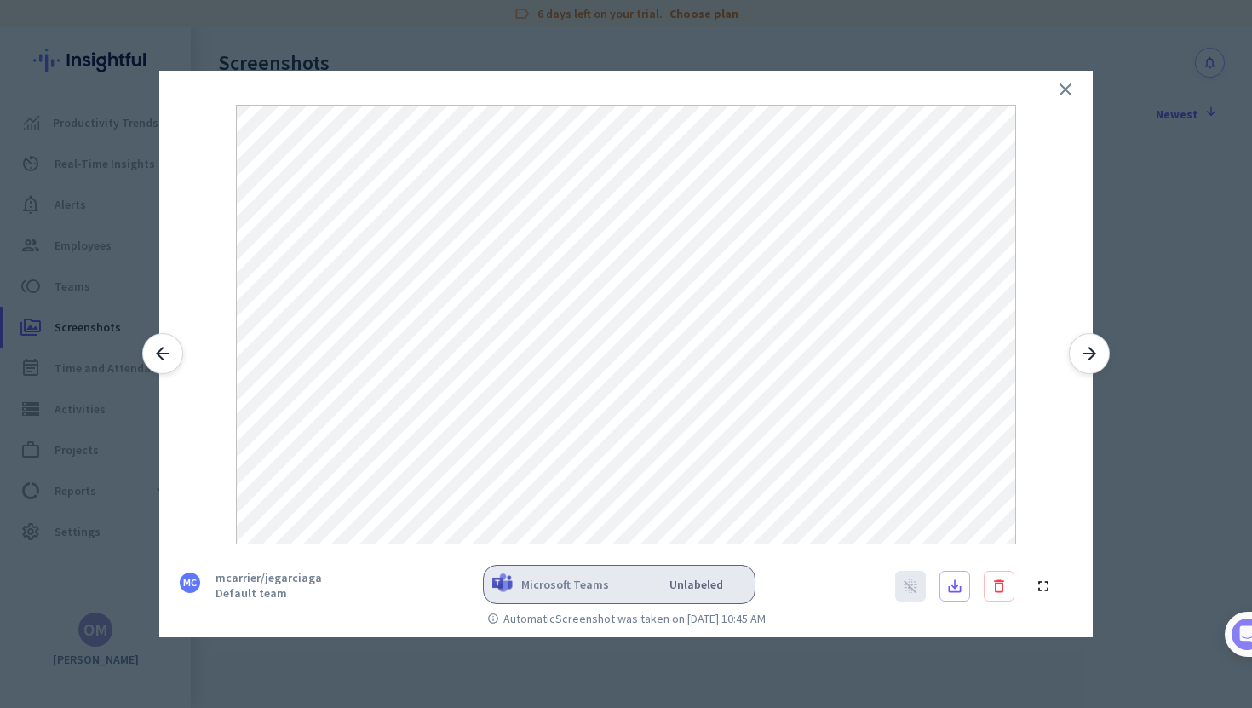
click at [169, 360] on icon "arrow_back" at bounding box center [162, 353] width 20 height 20
click at [167, 360] on icon "arrow_back" at bounding box center [162, 353] width 20 height 20
click at [1089, 360] on icon "arrow_forward" at bounding box center [1089, 353] width 20 height 20
click at [1071, 79] on icon "close" at bounding box center [1065, 89] width 20 height 20
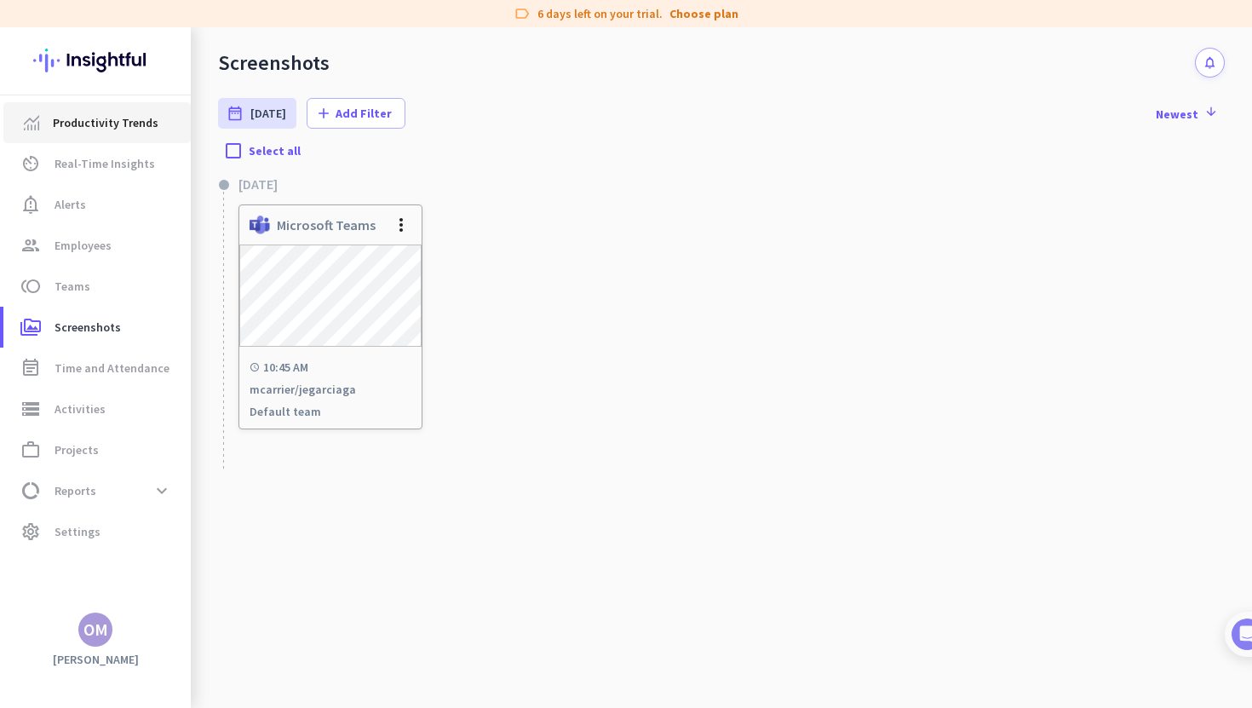
click at [117, 119] on span "Productivity Trends" at bounding box center [106, 122] width 106 height 20
